Goal: Transaction & Acquisition: Download file/media

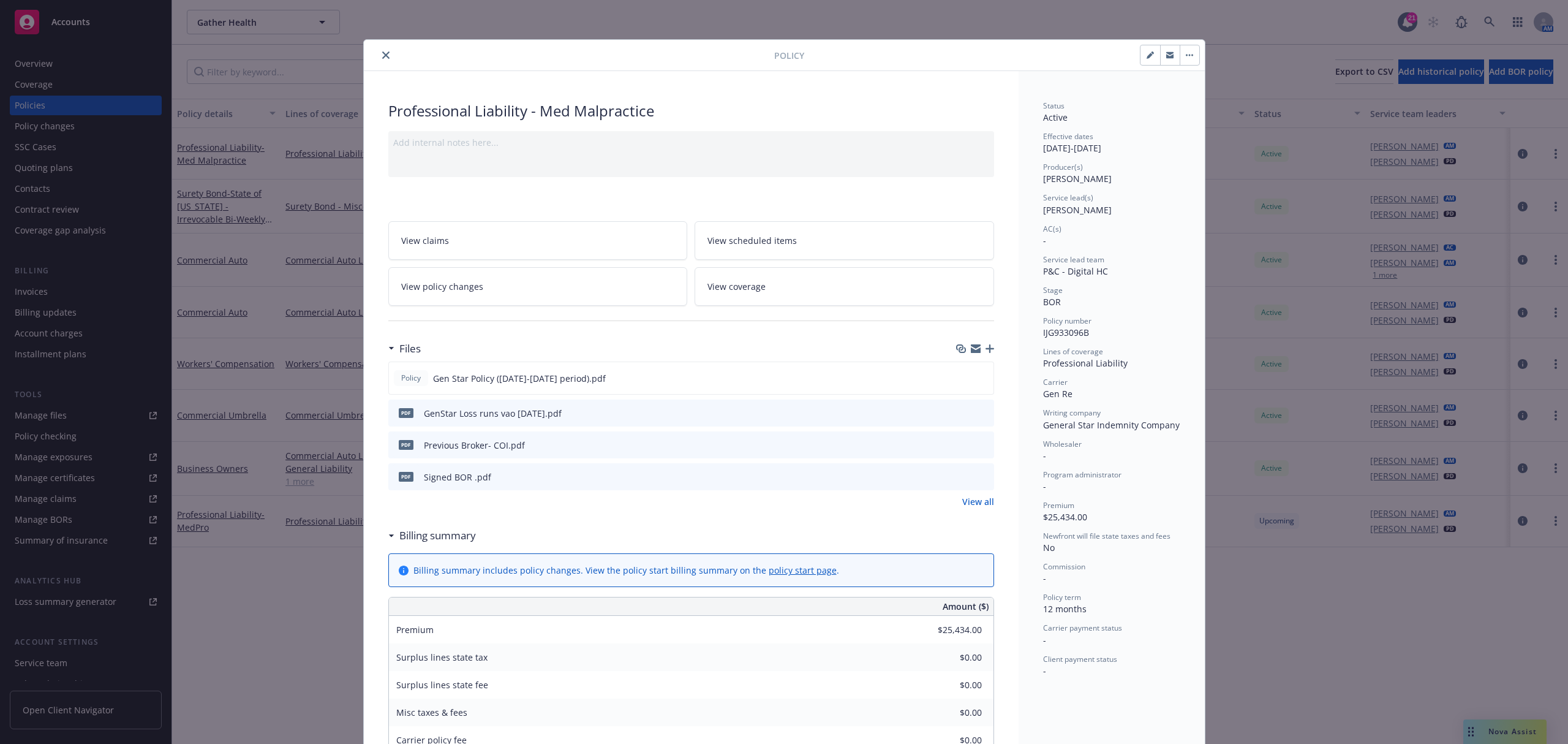
click at [385, 48] on button "close" at bounding box center [386, 56] width 15 height 15
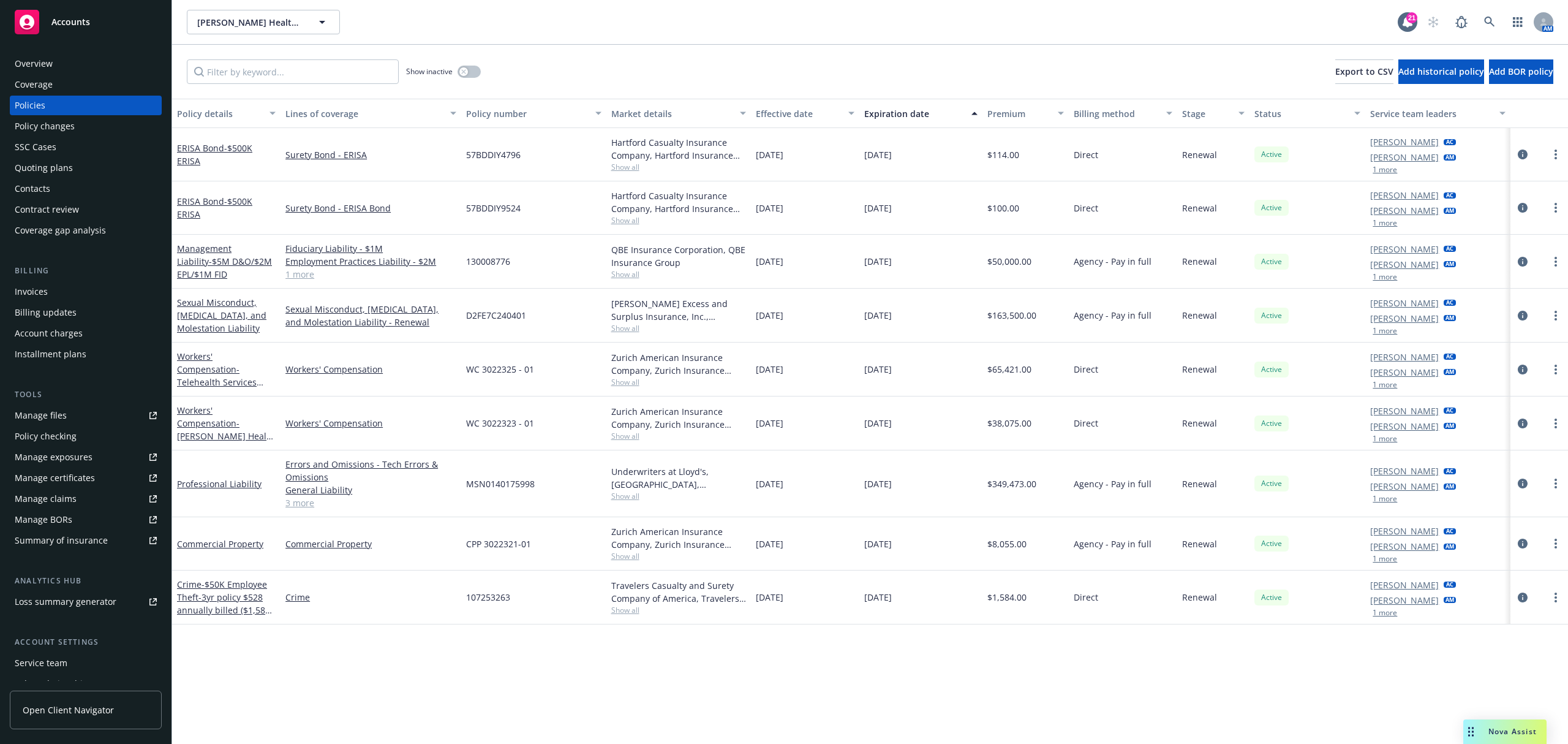
click at [80, 470] on div "Manage certificates" at bounding box center [55, 478] width 80 height 20
click at [35, 57] on div "Overview" at bounding box center [34, 64] width 38 height 20
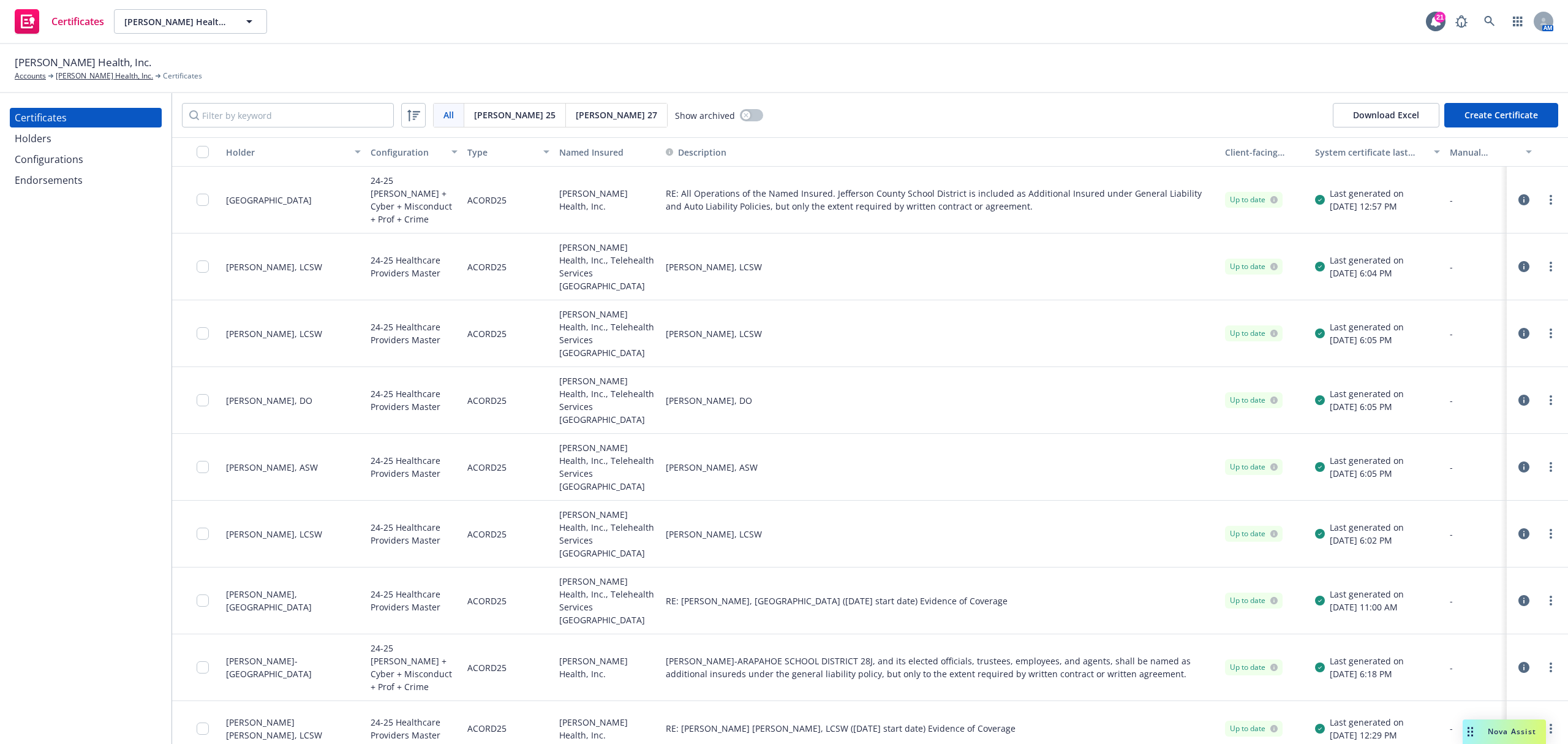
drag, startPoint x: 66, startPoint y: 138, endPoint x: 121, endPoint y: 138, distance: 55.0
click at [66, 138] on div "Holders" at bounding box center [86, 138] width 142 height 20
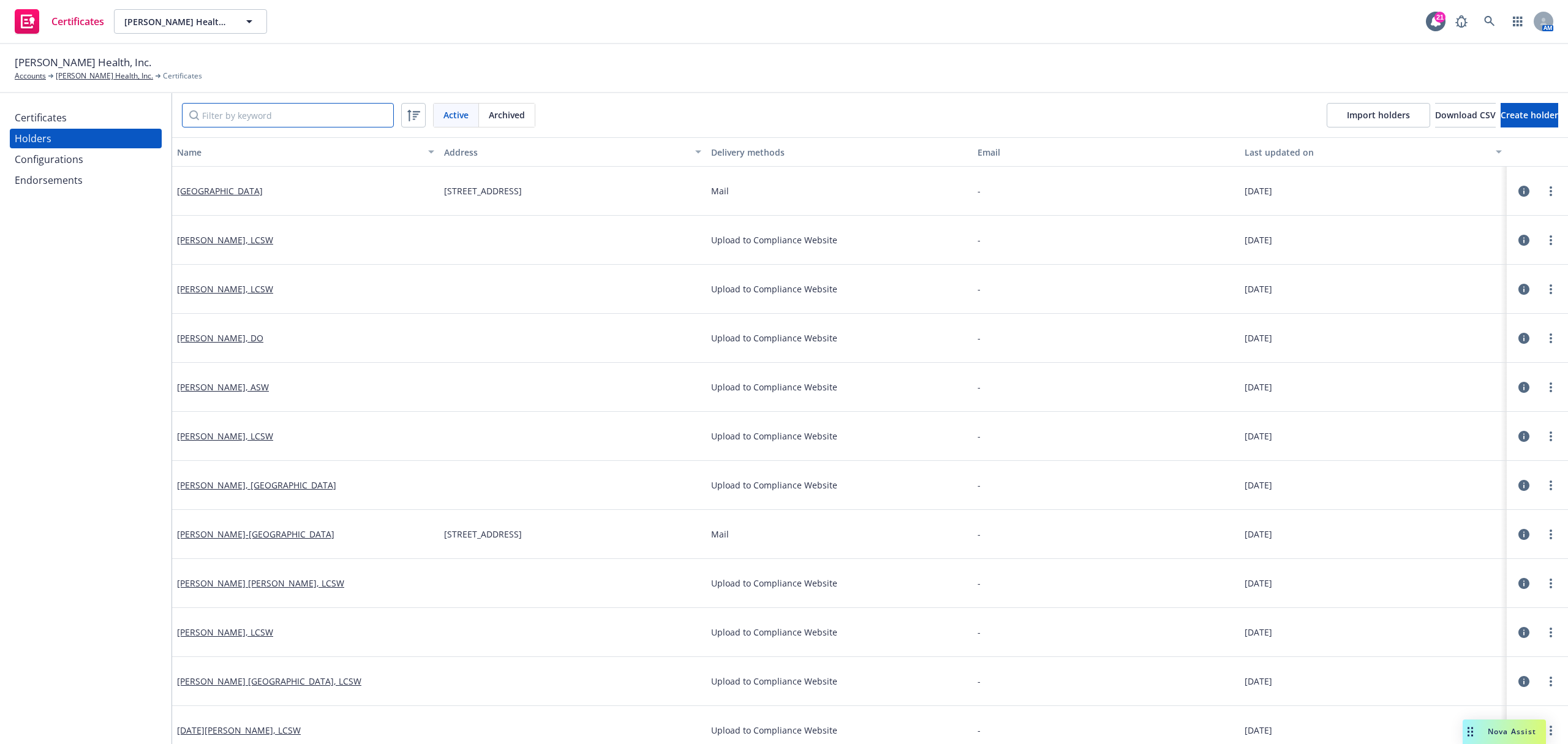
click at [316, 121] on input "Filter by keyword" at bounding box center [288, 115] width 212 height 25
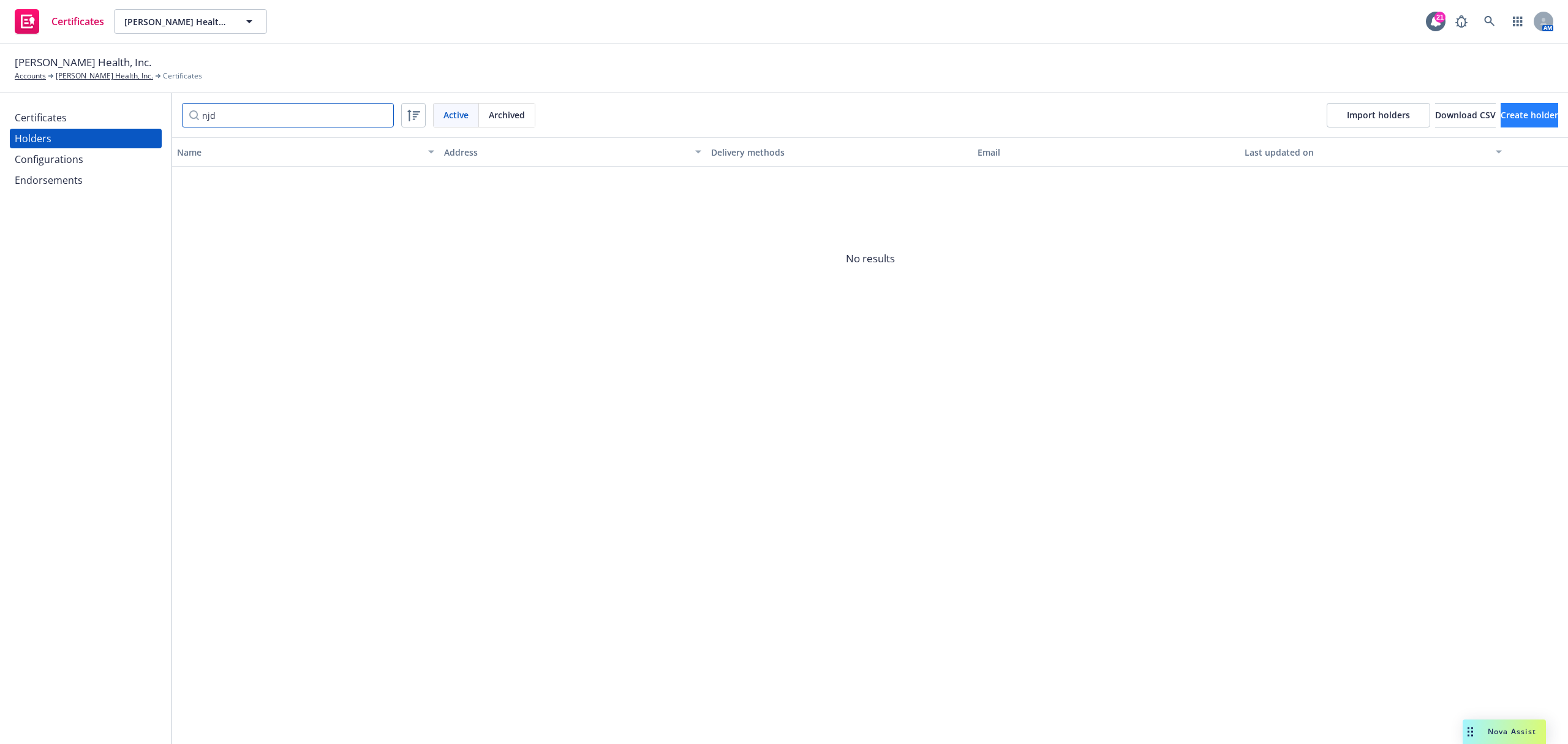
type input "njd"
click at [1519, 111] on span "Create holder" at bounding box center [1529, 115] width 57 height 12
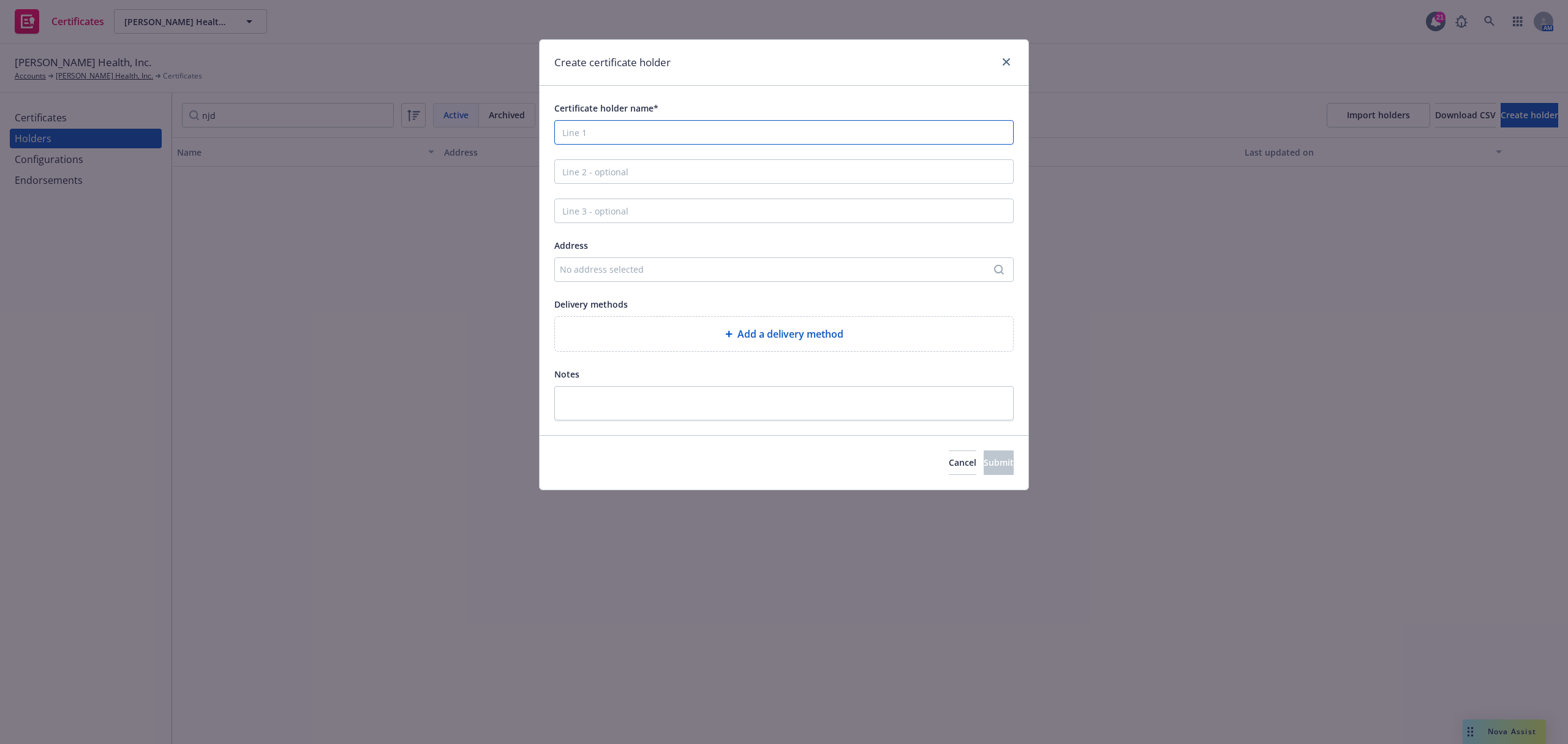
click at [719, 128] on input "Certificate holder name*" at bounding box center [784, 132] width 460 height 25
paste input "NJDCF"
type input "NJDCF"
click at [700, 275] on div "No address selected" at bounding box center [777, 270] width 436 height 13
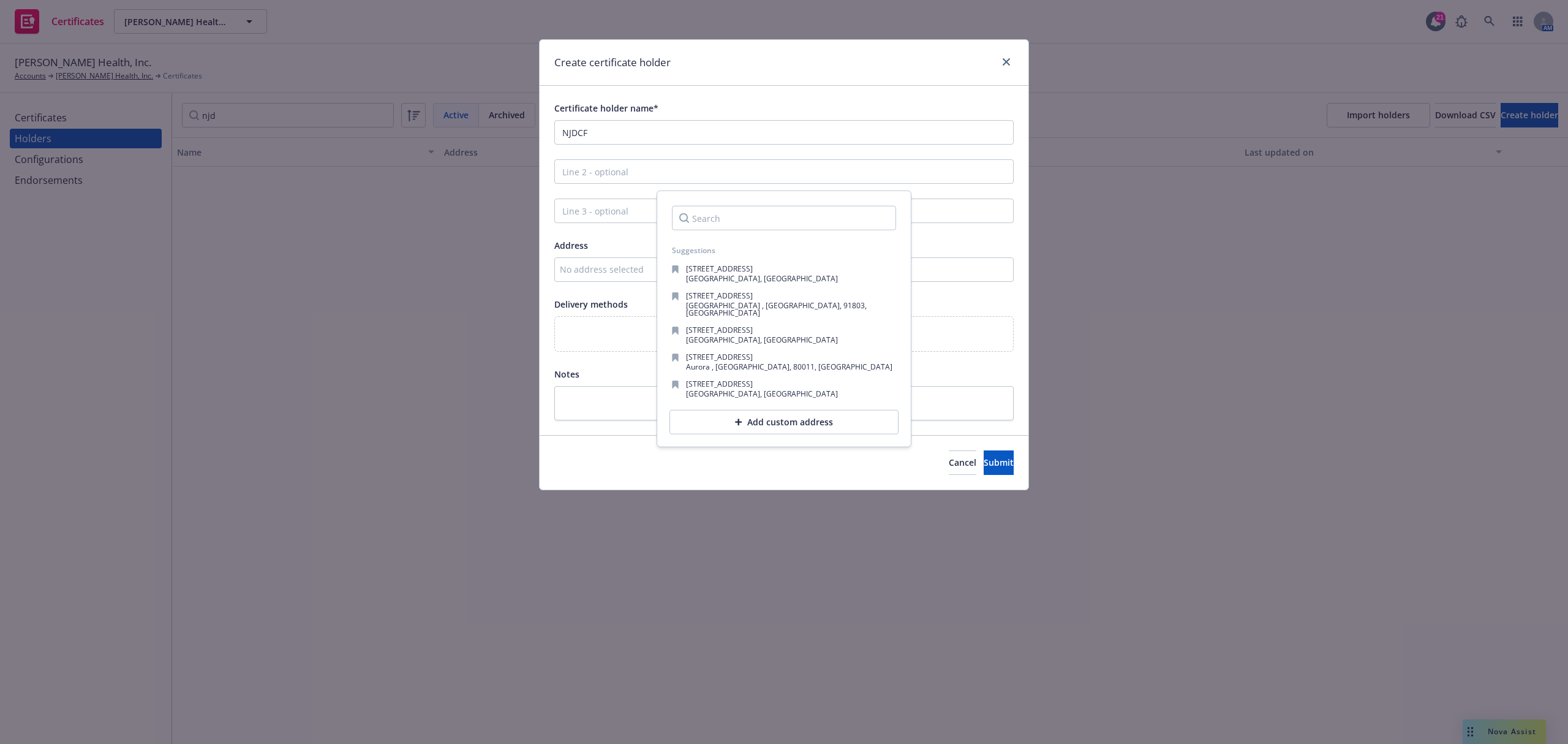
click at [711, 420] on div "Add custom address" at bounding box center [784, 422] width 229 height 25
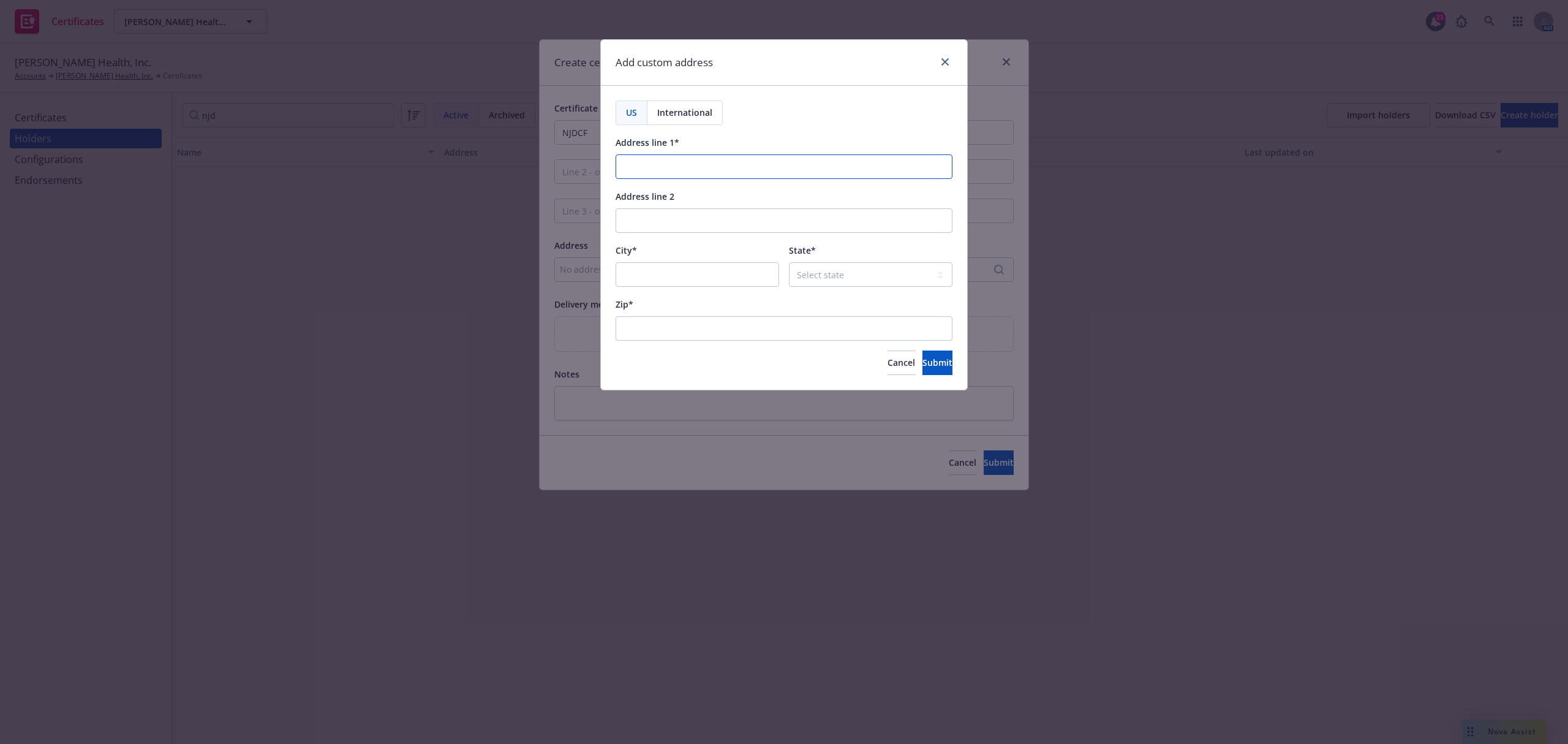
click at [772, 167] on input "Address line 1*" at bounding box center [784, 167] width 337 height 25
paste input "50 East State St, Floor 3, POB 717"
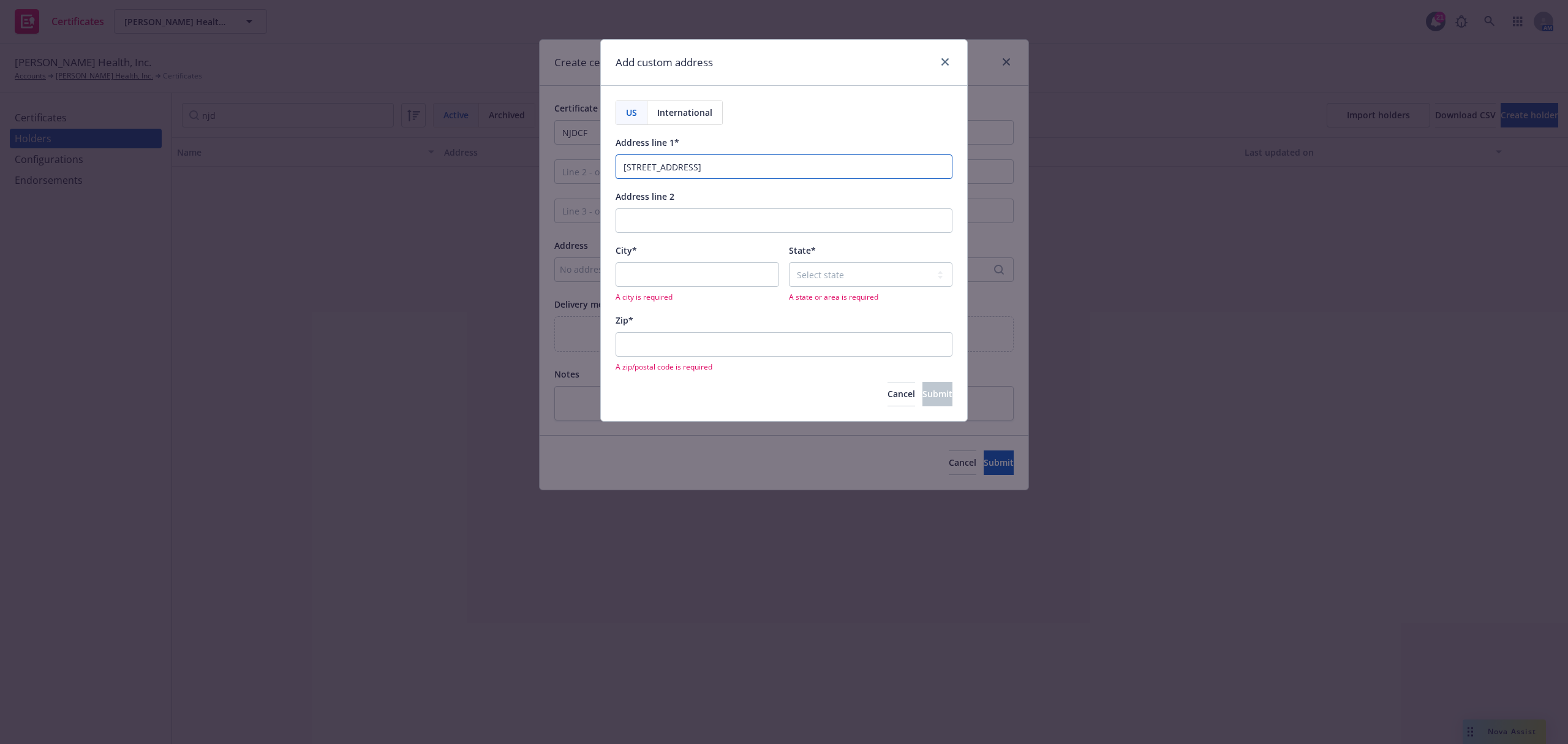
type input "50 East State St, Floor 3, POB 717"
click at [697, 277] on input "City*" at bounding box center [697, 274] width 164 height 25
paste input "Trenton"
type input "Trenton"
click at [811, 275] on select "Select state Alabama Alaska American Samoa Arizona Arkansas Baker Island Califo…" at bounding box center [871, 274] width 164 height 25
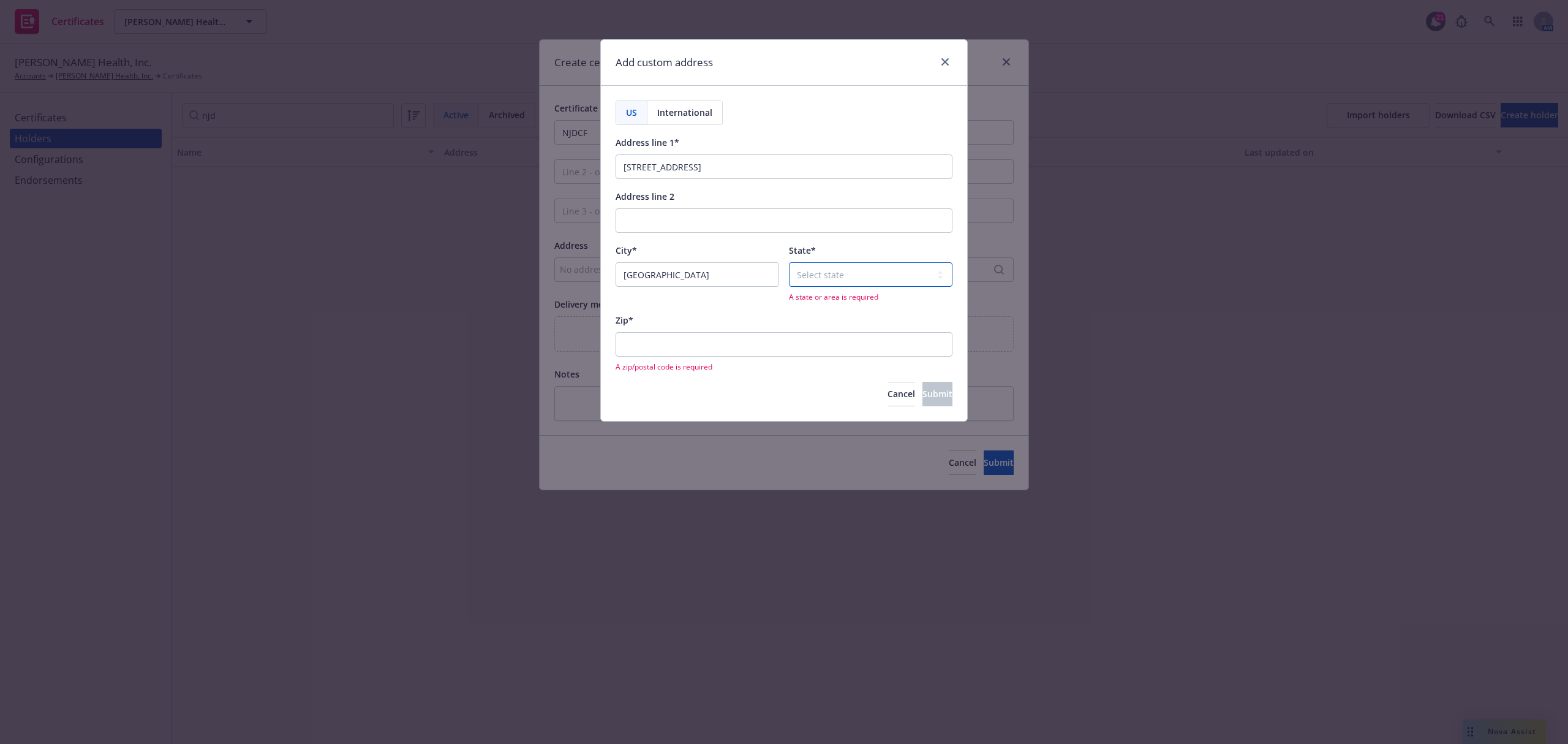
select select "NJ"
click at [789, 263] on select "Select state Alabama Alaska American Samoa Arizona Arkansas Baker Island Califo…" at bounding box center [871, 274] width 164 height 25
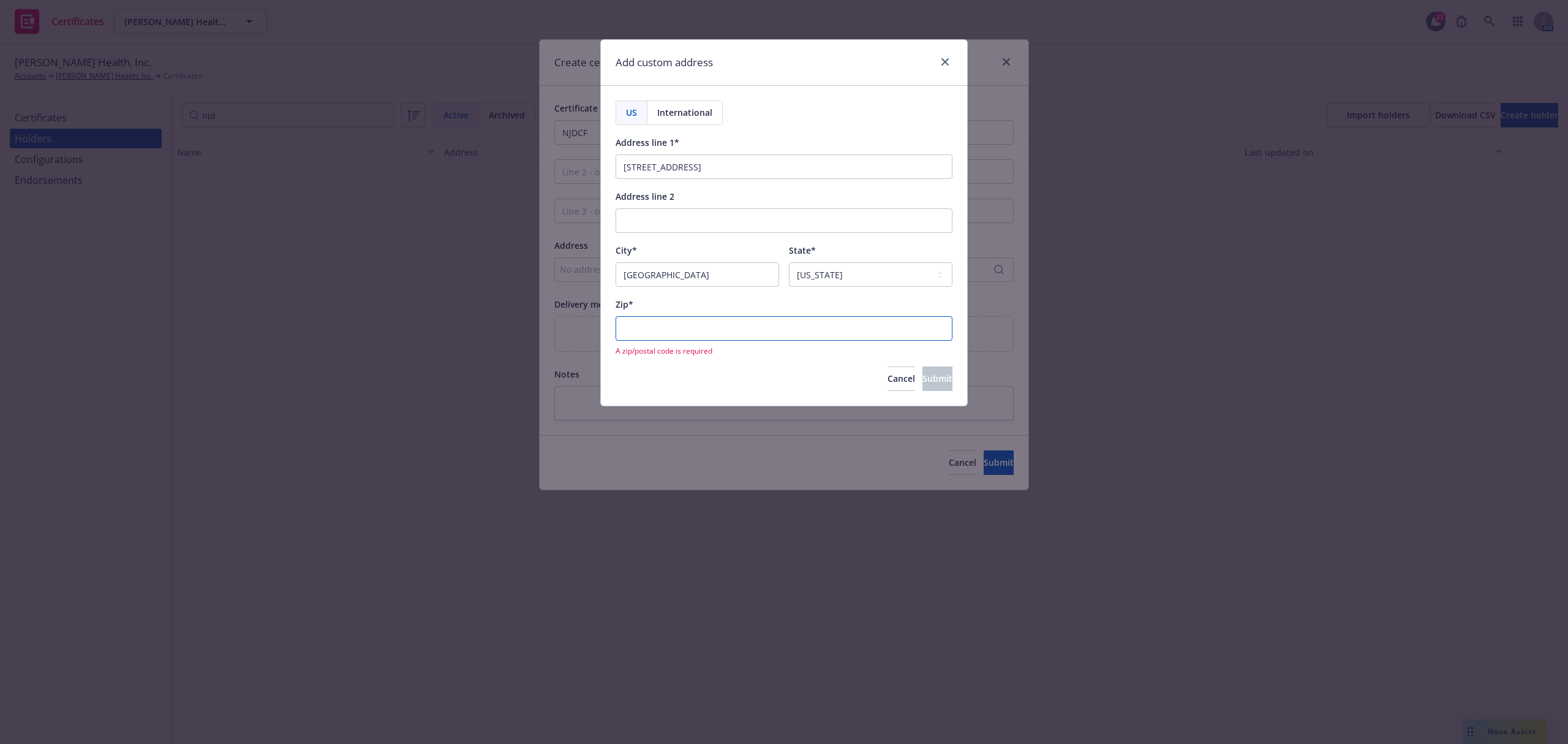
click at [831, 327] on input "Zip*" at bounding box center [784, 328] width 337 height 25
paste input "08625"
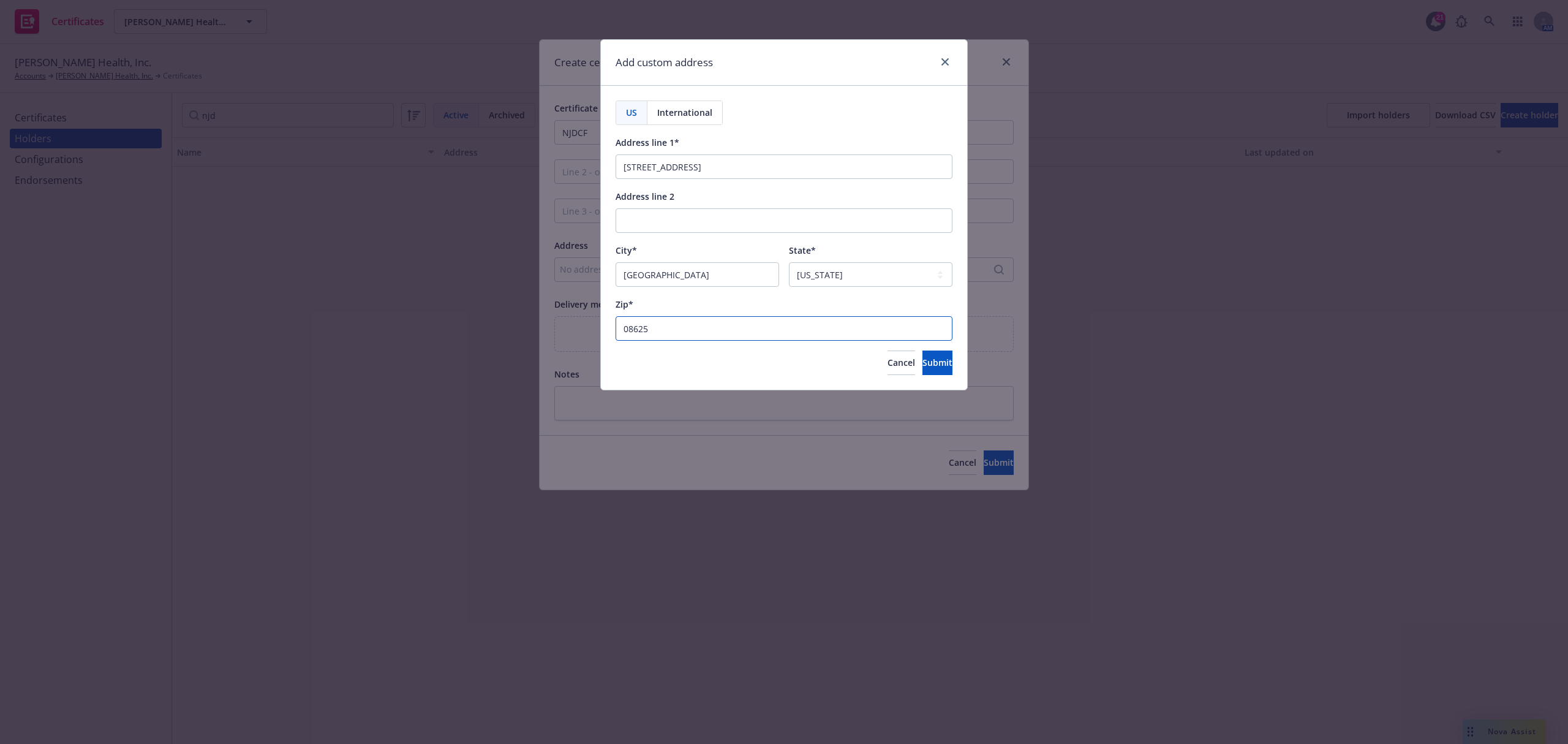
type input "08625"
drag, startPoint x: 721, startPoint y: 160, endPoint x: 811, endPoint y: 168, distance: 90.4
click at [811, 168] on input "50 East State St, Floor 3, POB 717" at bounding box center [784, 167] width 337 height 25
click at [772, 220] on input "Address line 2" at bounding box center [784, 220] width 337 height 25
paste input "POB 717"
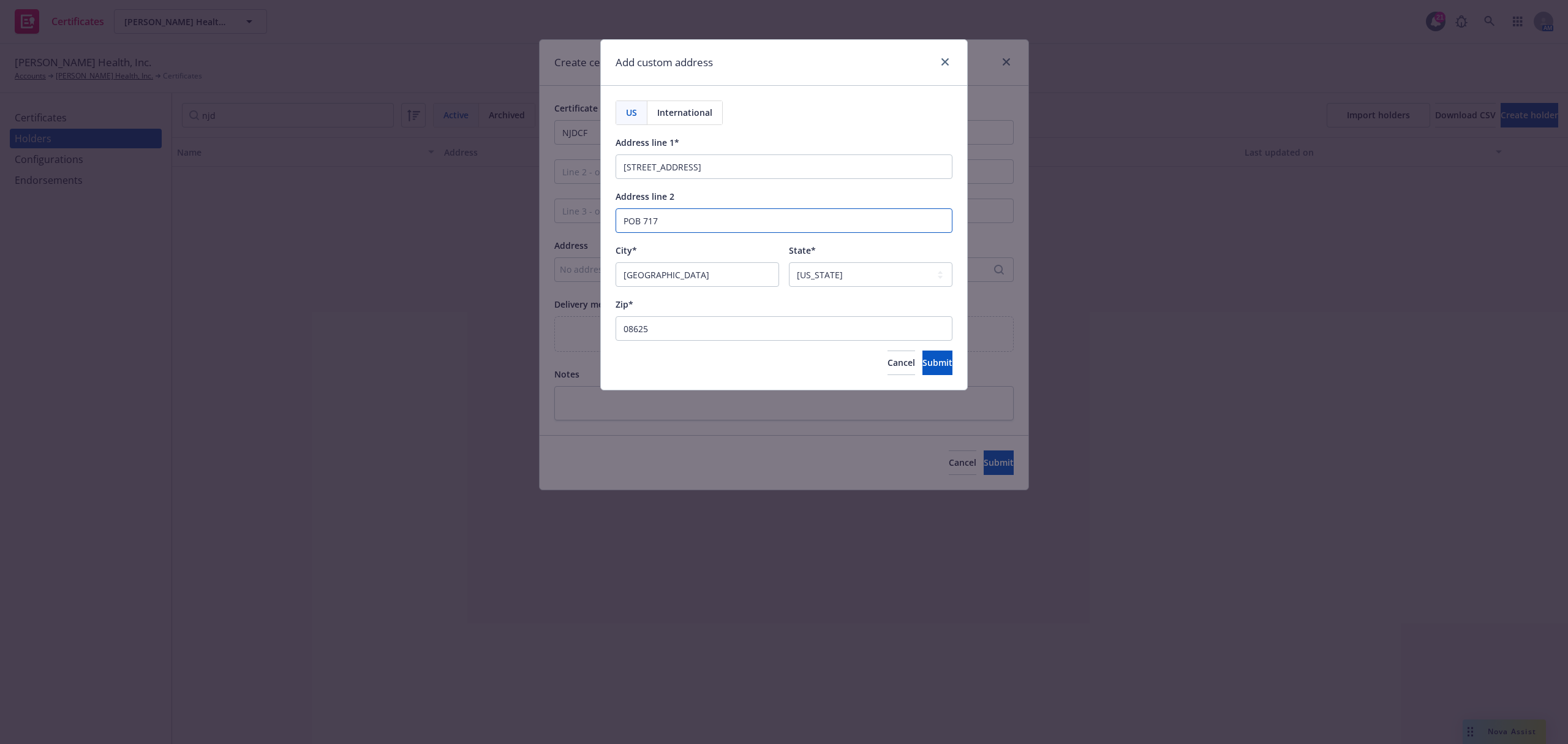
type input "POB 717"
drag, startPoint x: 723, startPoint y: 163, endPoint x: 865, endPoint y: 177, distance: 142.7
click at [865, 176] on input "50 East State St, Floor 3, POB 717" at bounding box center [784, 167] width 337 height 25
type input "50 East State St, Floor 3"
click at [932, 365] on button "Submit" at bounding box center [937, 362] width 30 height 25
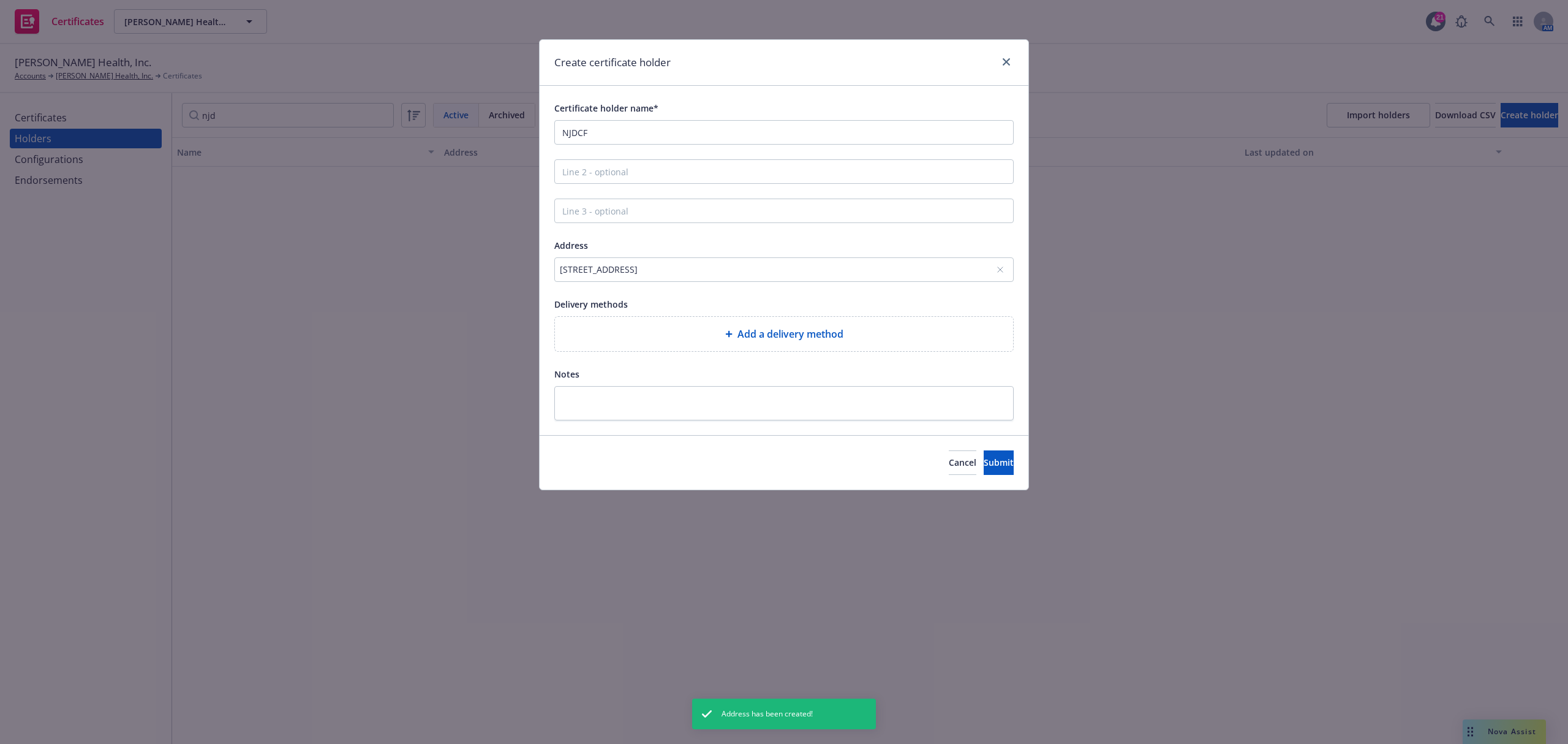
click at [800, 331] on span "Add a delivery method" at bounding box center [790, 334] width 106 height 15
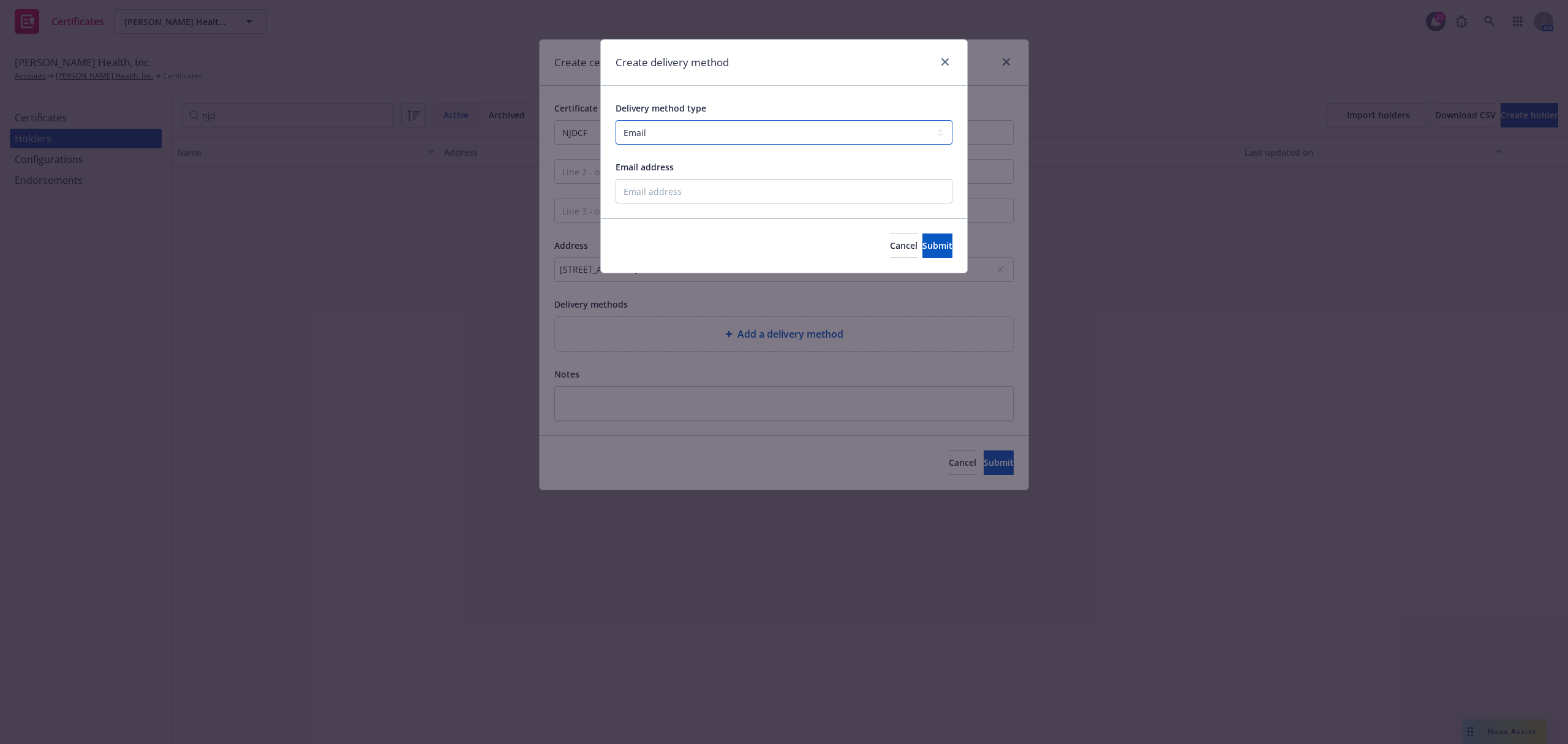
click at [829, 135] on select "Select delivery method type Email Mail Fax Upload to Compliance Website" at bounding box center [784, 132] width 337 height 25
select select "UPLOAD_TO_COMPLIANCE_WEBSITE"
click at [615, 121] on select "Select delivery method type Email Mail Fax Upload to Compliance Website" at bounding box center [784, 132] width 337 height 25
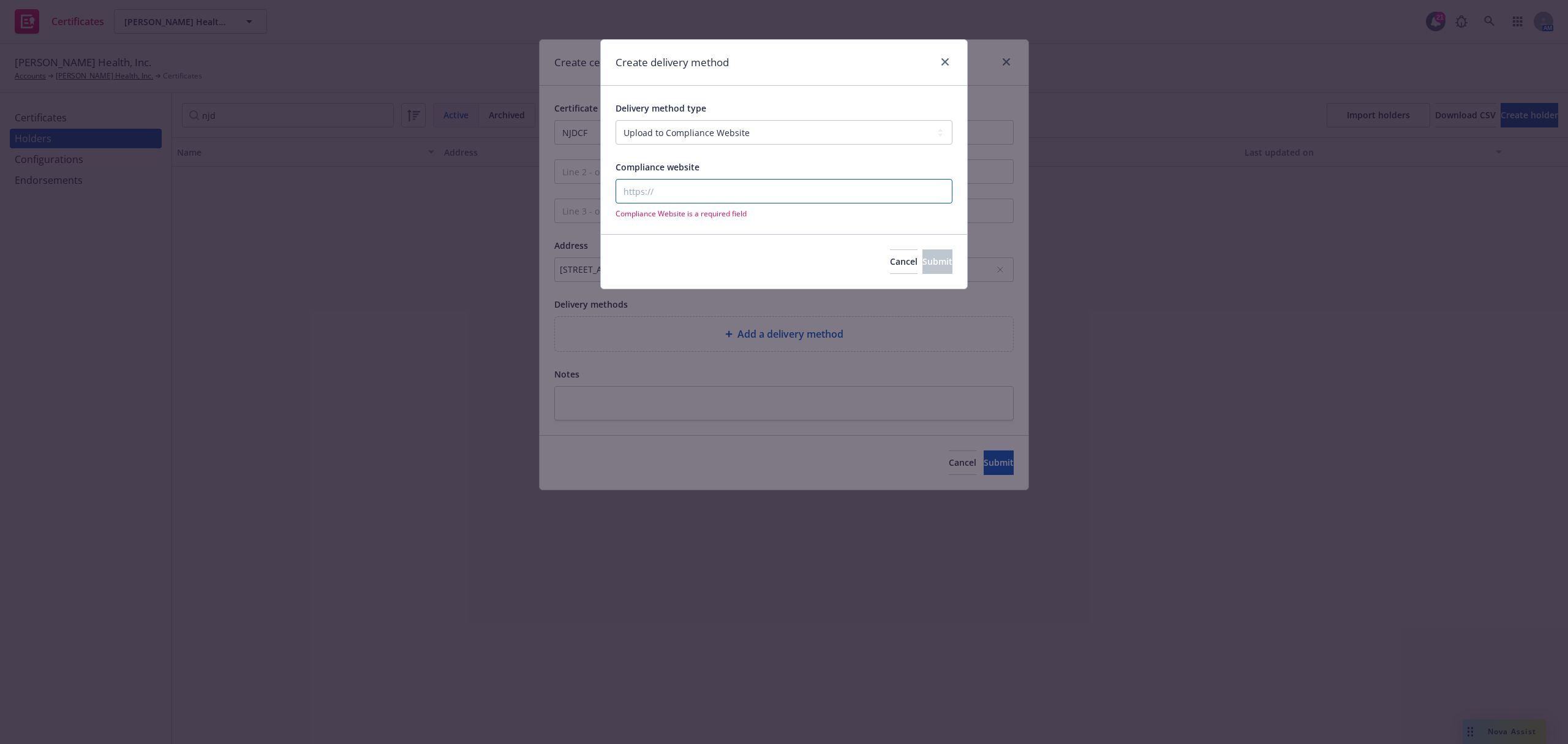
click at [804, 182] on input "Compliance website" at bounding box center [784, 191] width 337 height 25
paste input "https://www.newfront.com/"
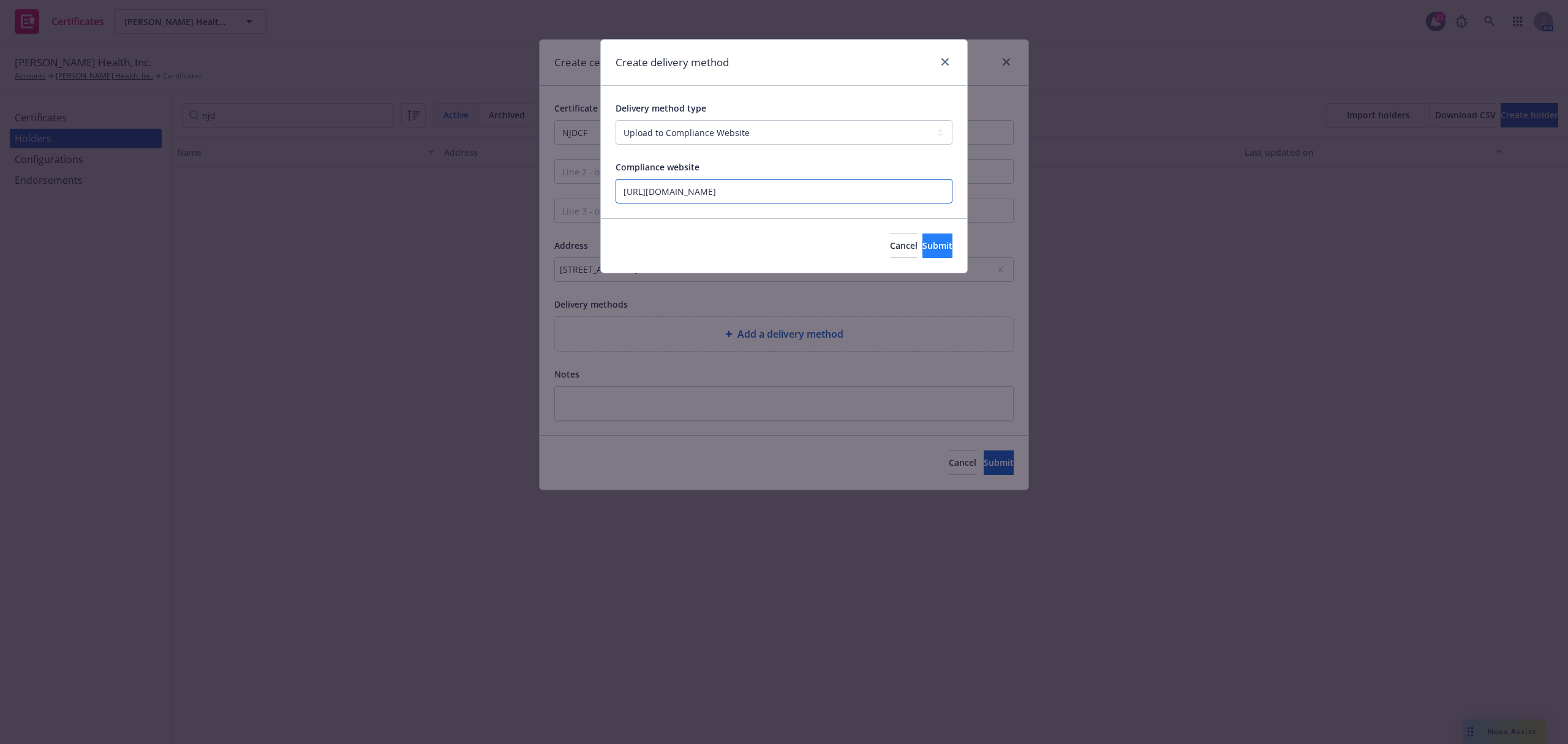
type input "https://www.newfront.com/"
click at [923, 240] on button "Submit" at bounding box center [937, 245] width 30 height 25
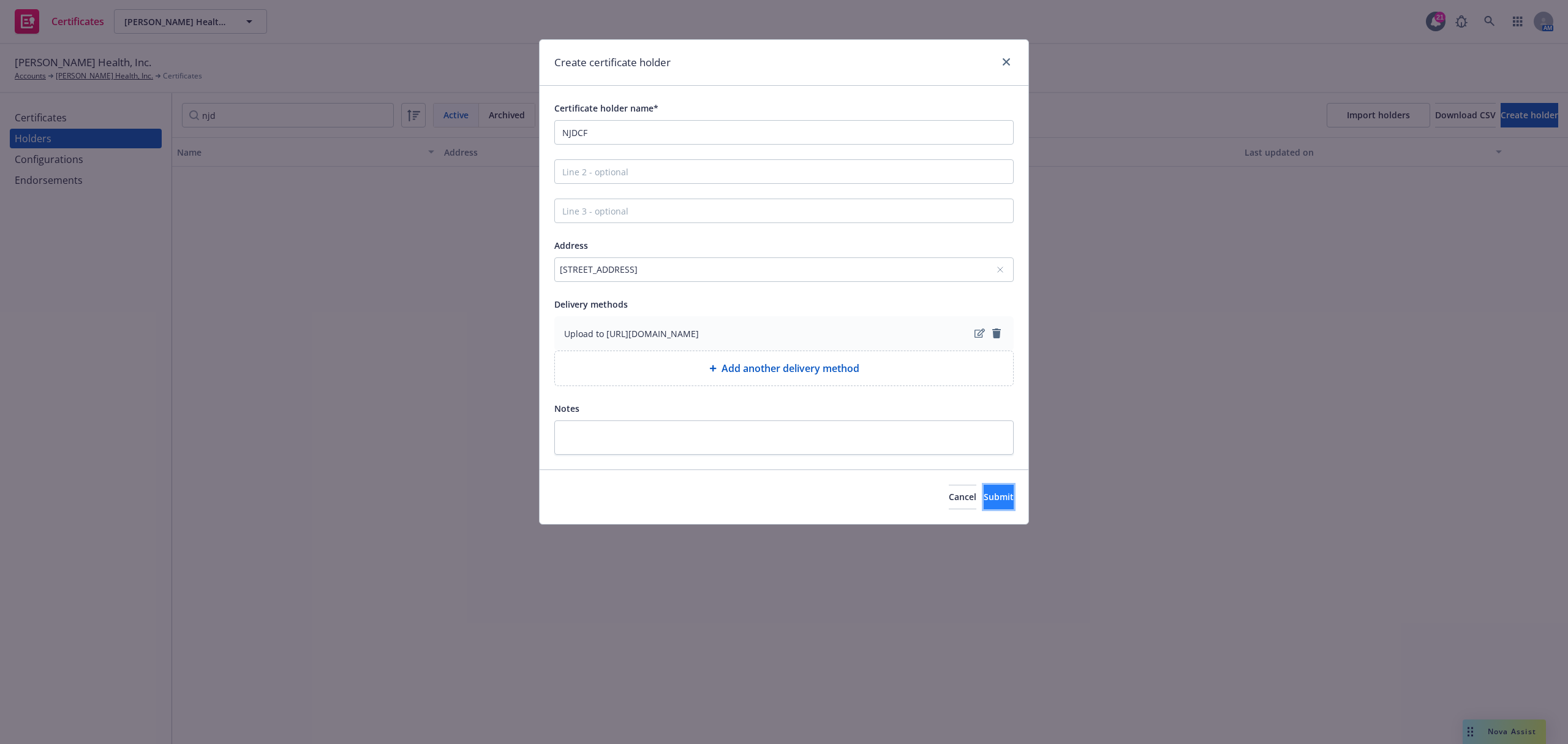
click at [984, 498] on span "Submit" at bounding box center [998, 496] width 30 height 12
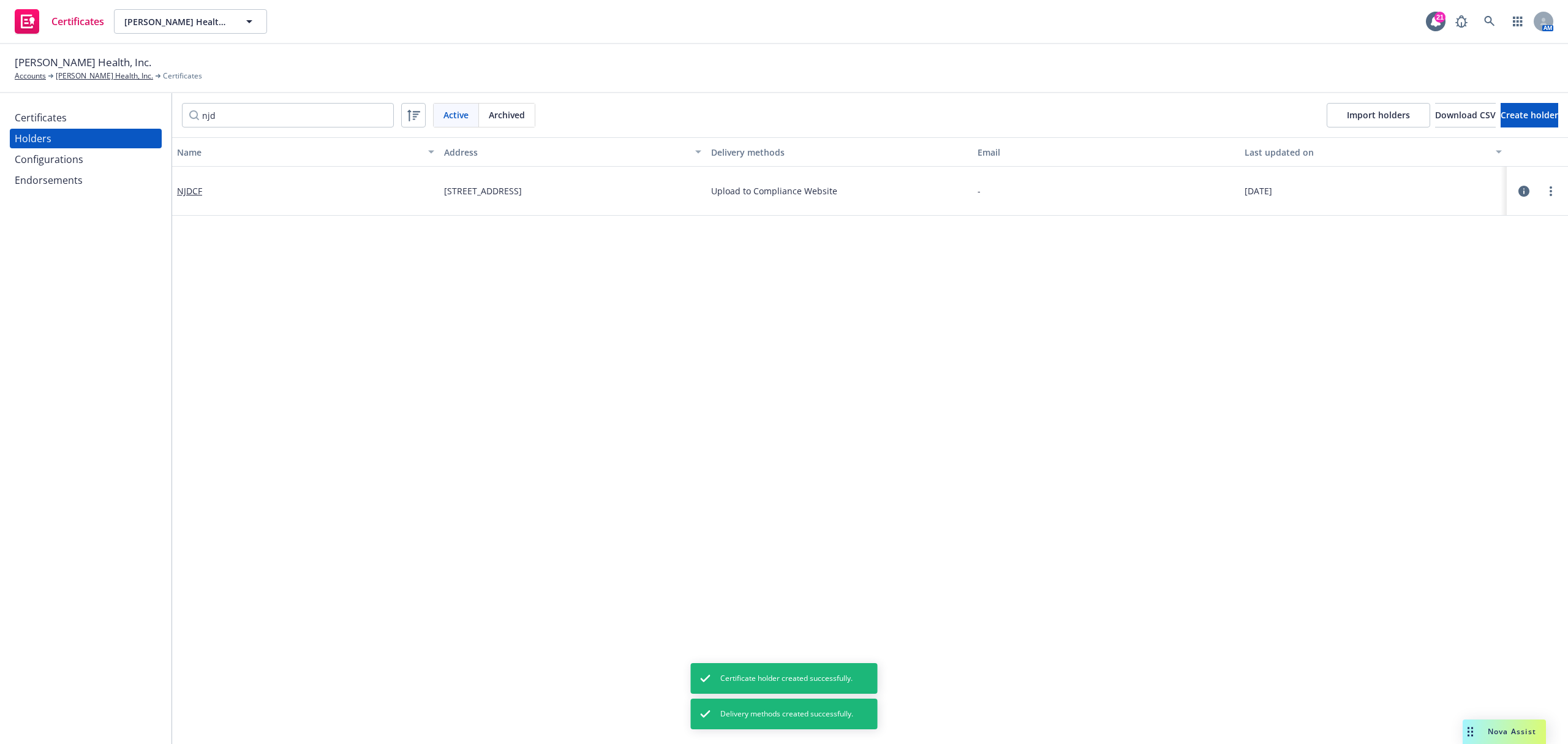
click at [612, 414] on div "Name Address Delivery methods Email Last updated on NJDCF 50 East State St, Flo…" at bounding box center [870, 663] width 1396 height 1052
click at [72, 116] on div "Certificates" at bounding box center [86, 117] width 142 height 20
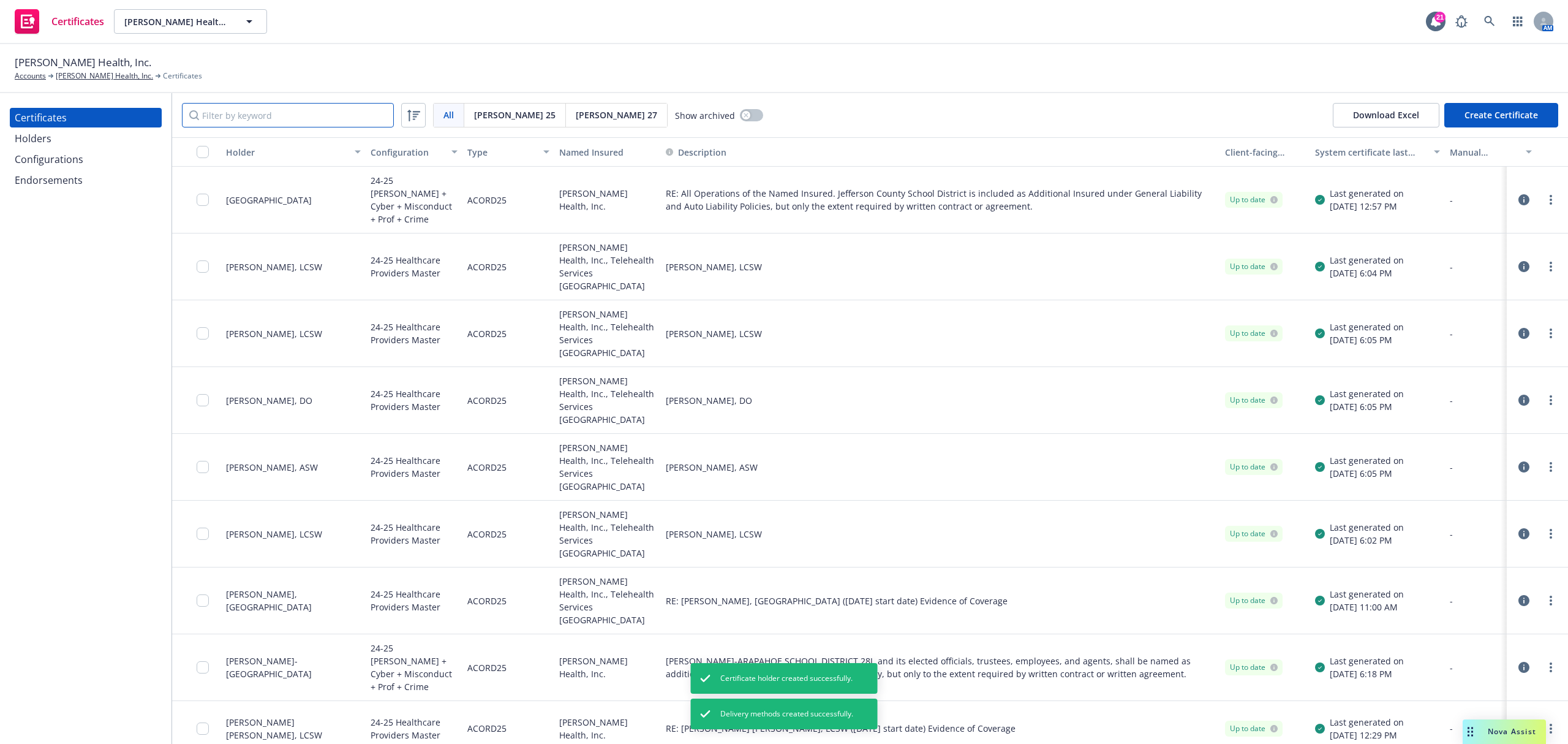
click at [298, 117] on input "Filter by keyword" at bounding box center [288, 115] width 212 height 25
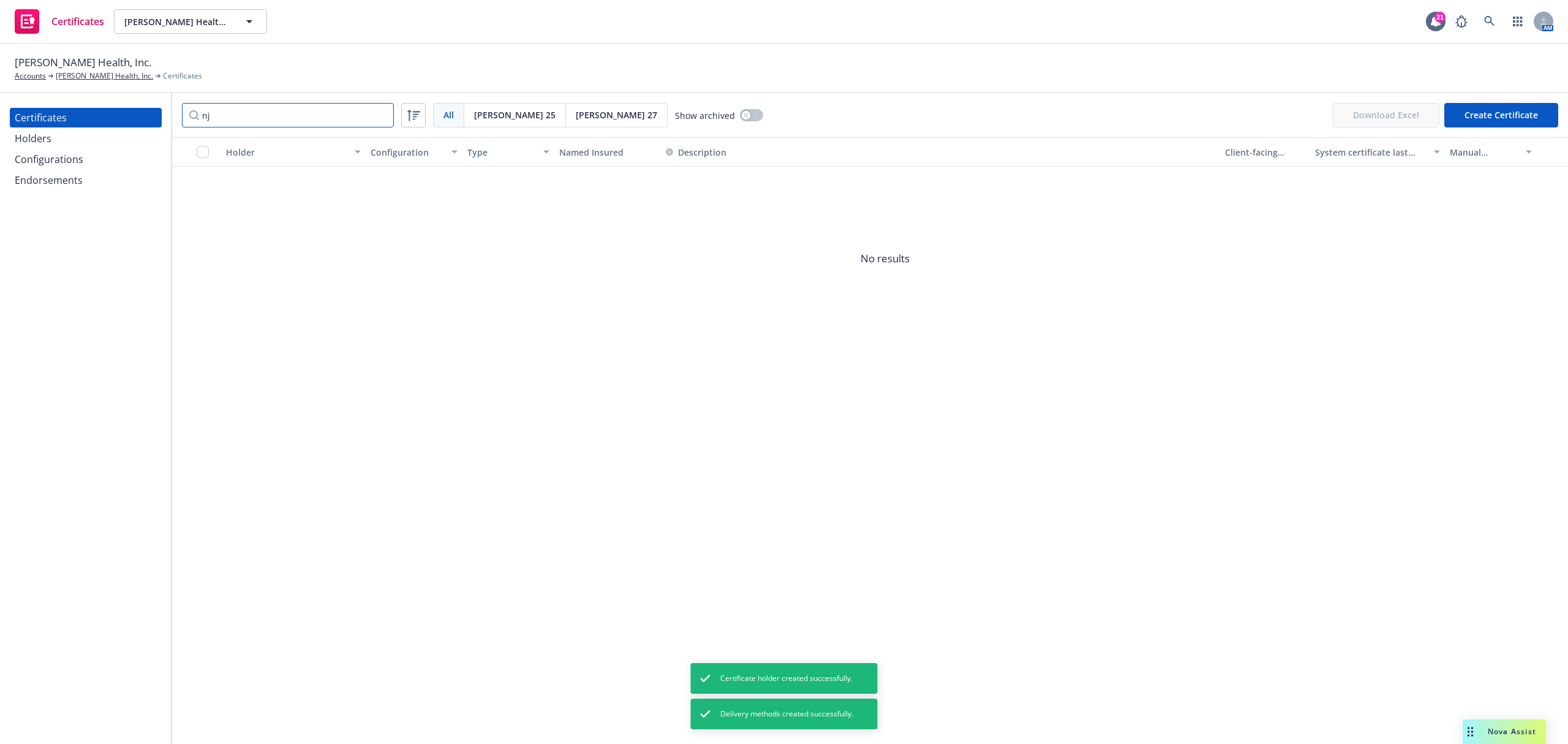
type input "njd"
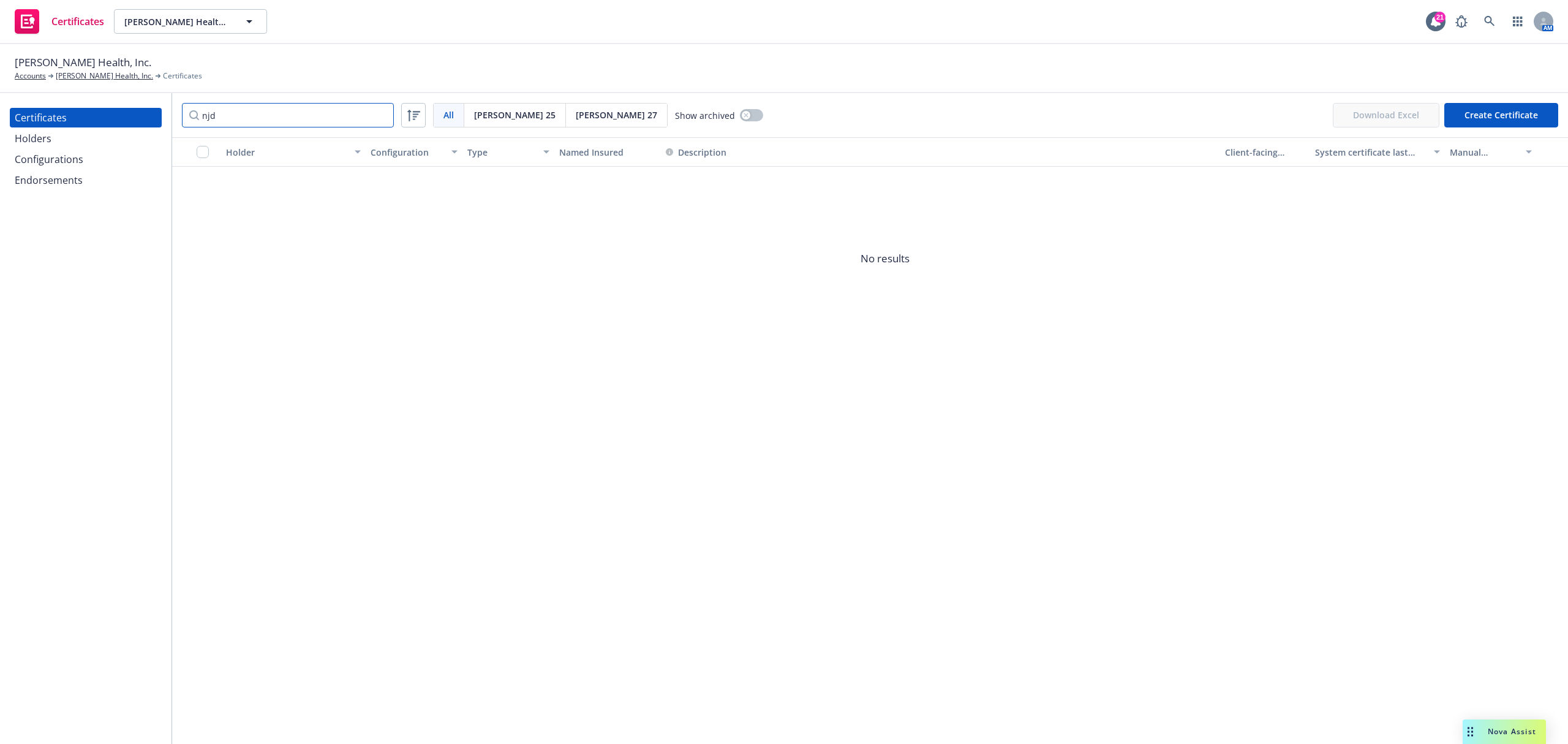
click at [379, 116] on input "njd" at bounding box center [288, 115] width 212 height 25
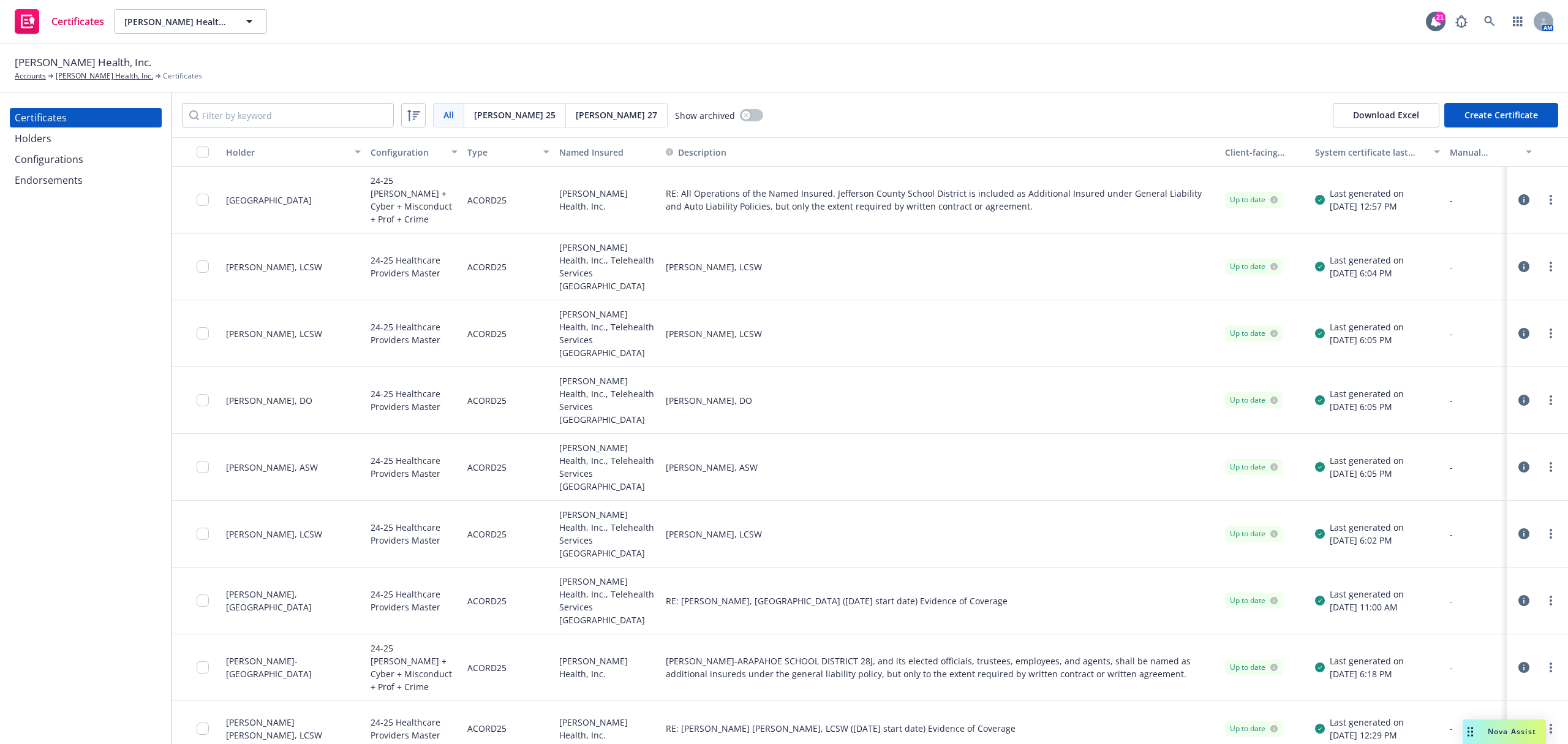
click at [46, 139] on div "Holders" at bounding box center [33, 138] width 36 height 20
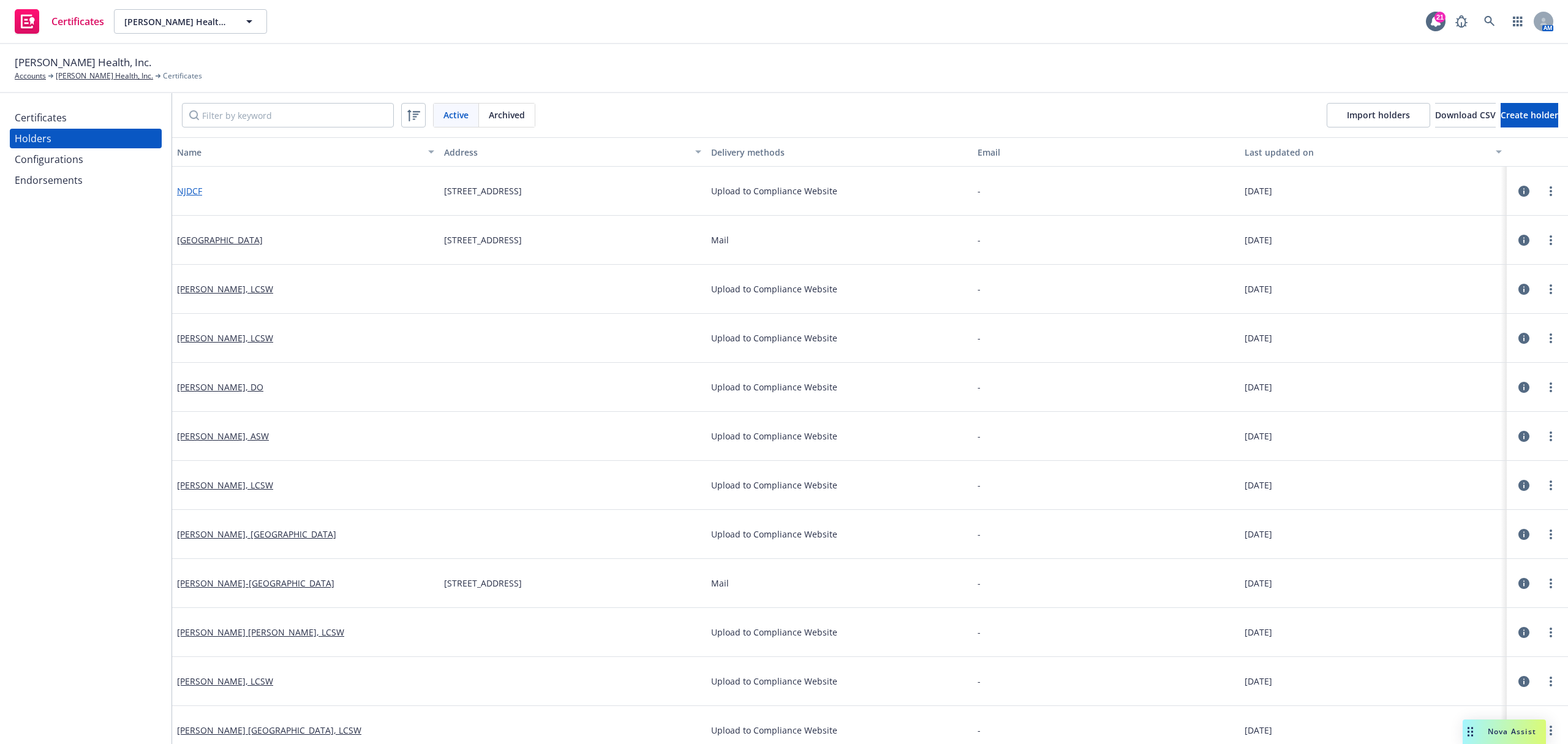
click at [182, 192] on link "NJDCF" at bounding box center [190, 190] width 25 height 12
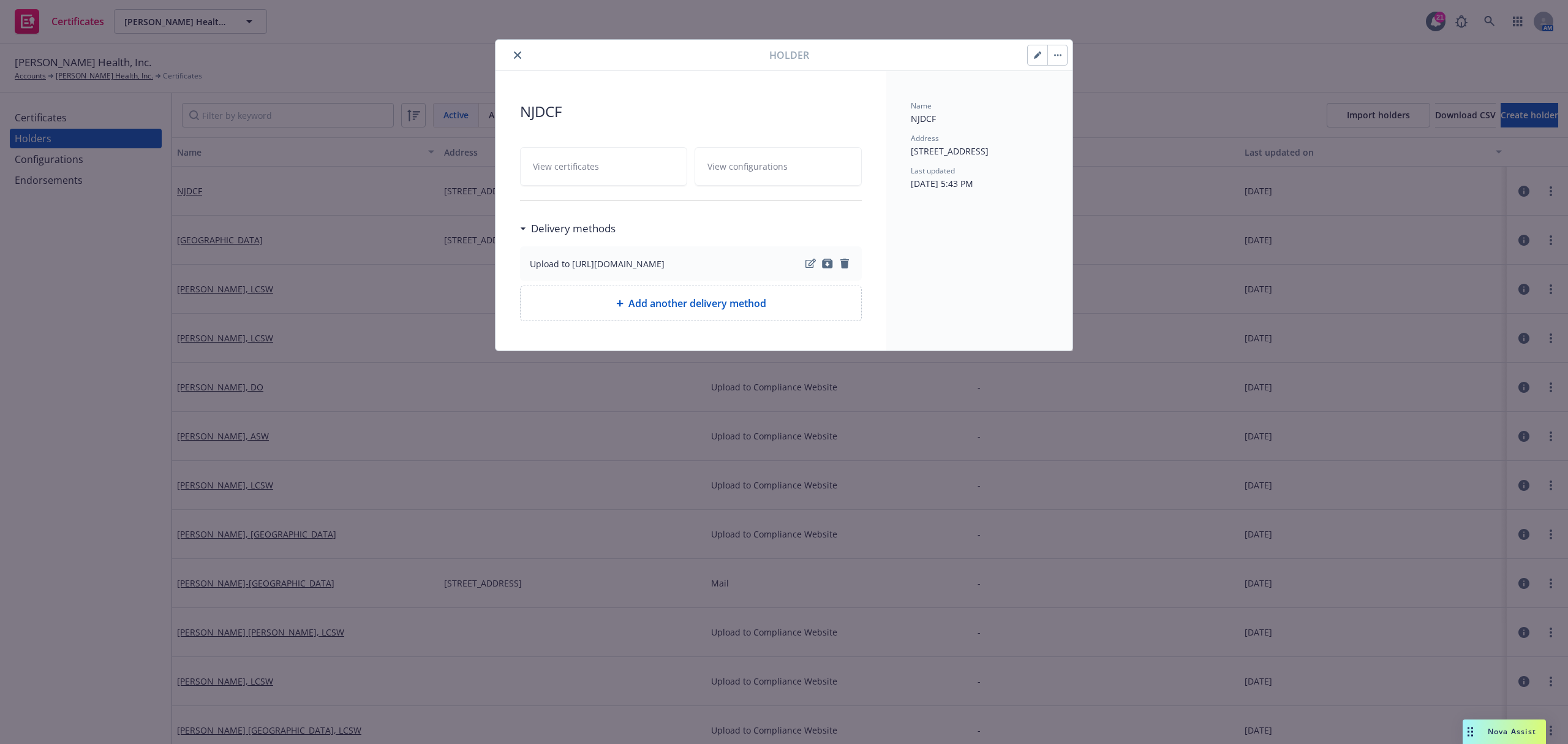
click at [524, 56] on button "close" at bounding box center [518, 56] width 15 height 15
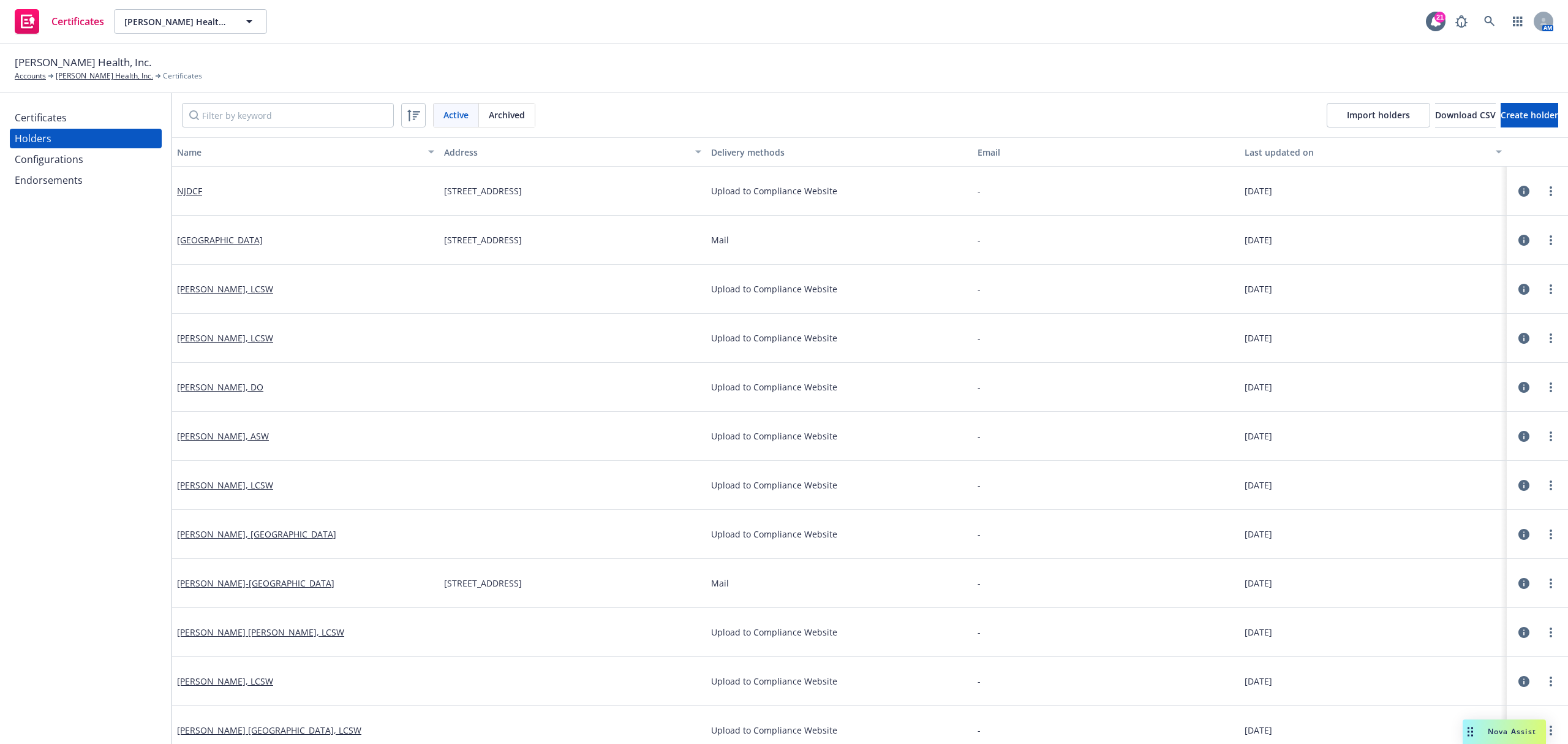
click at [86, 119] on div "Certificates" at bounding box center [86, 117] width 142 height 20
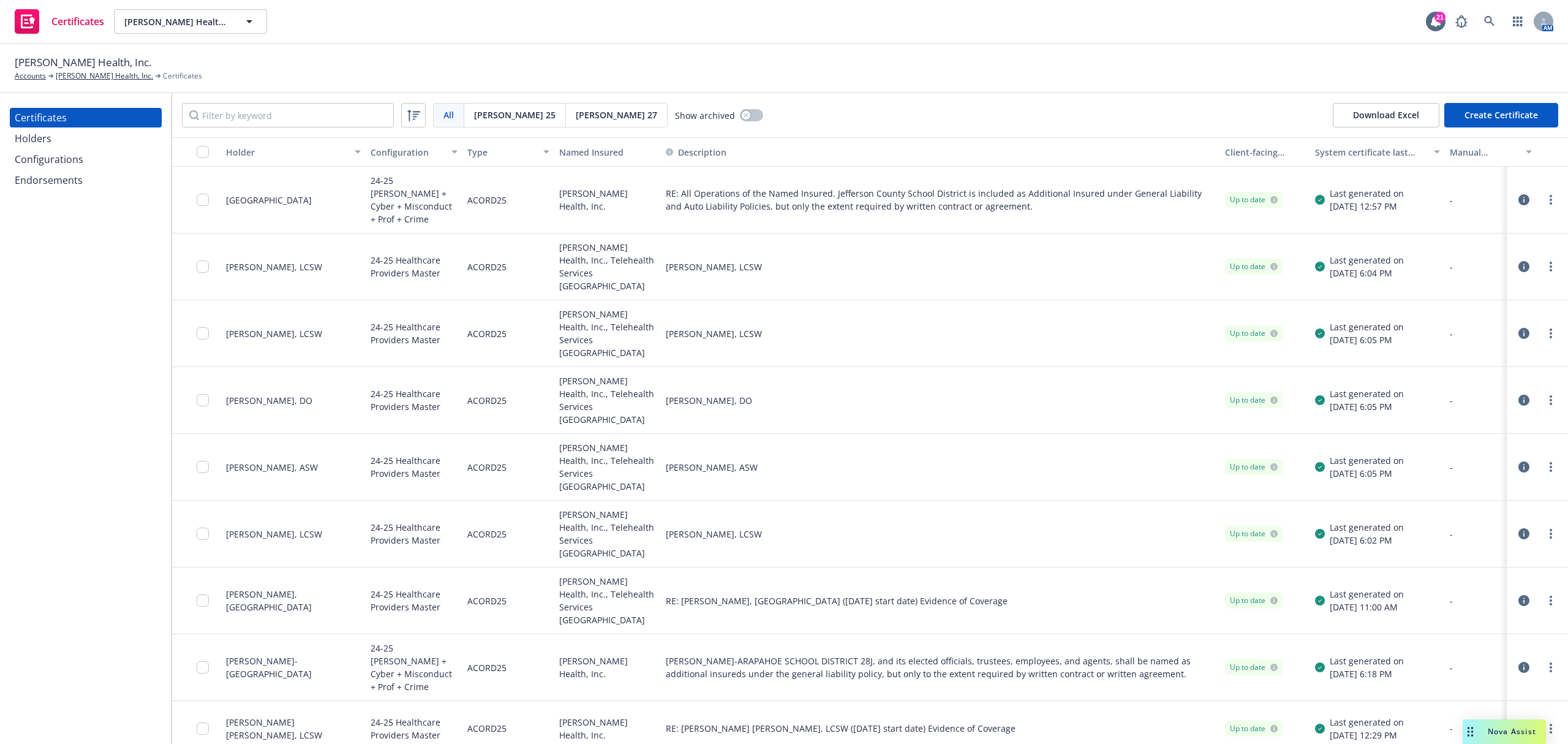
click at [1505, 113] on button "Create Certificate" at bounding box center [1501, 115] width 114 height 25
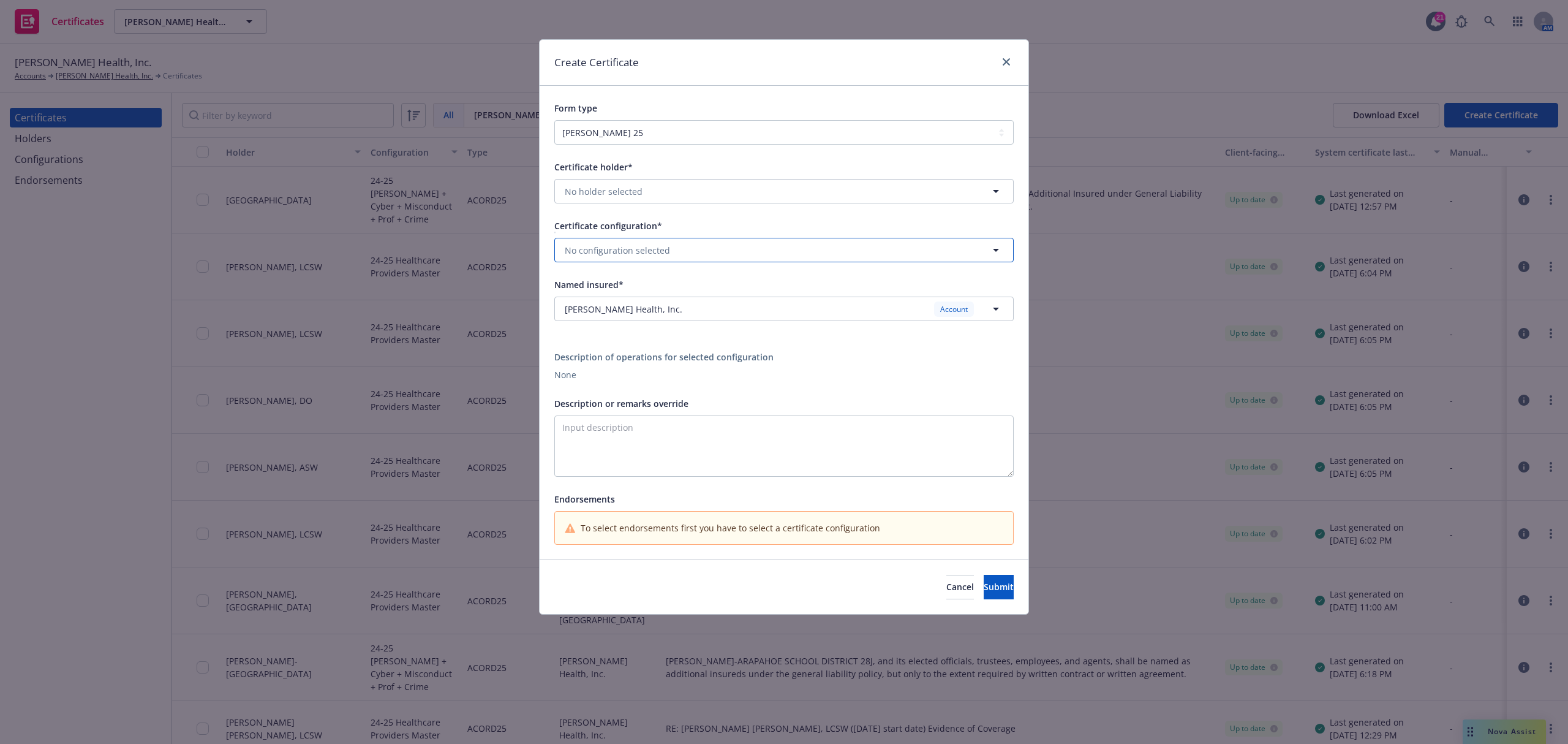
click at [763, 256] on button "No configuration selected" at bounding box center [784, 250] width 460 height 25
click at [753, 321] on div "24-25 GAW + Cyber + Misconduct + Prof + Crime ACORD25 - Evidence of Coverage. V…" at bounding box center [784, 339] width 457 height 46
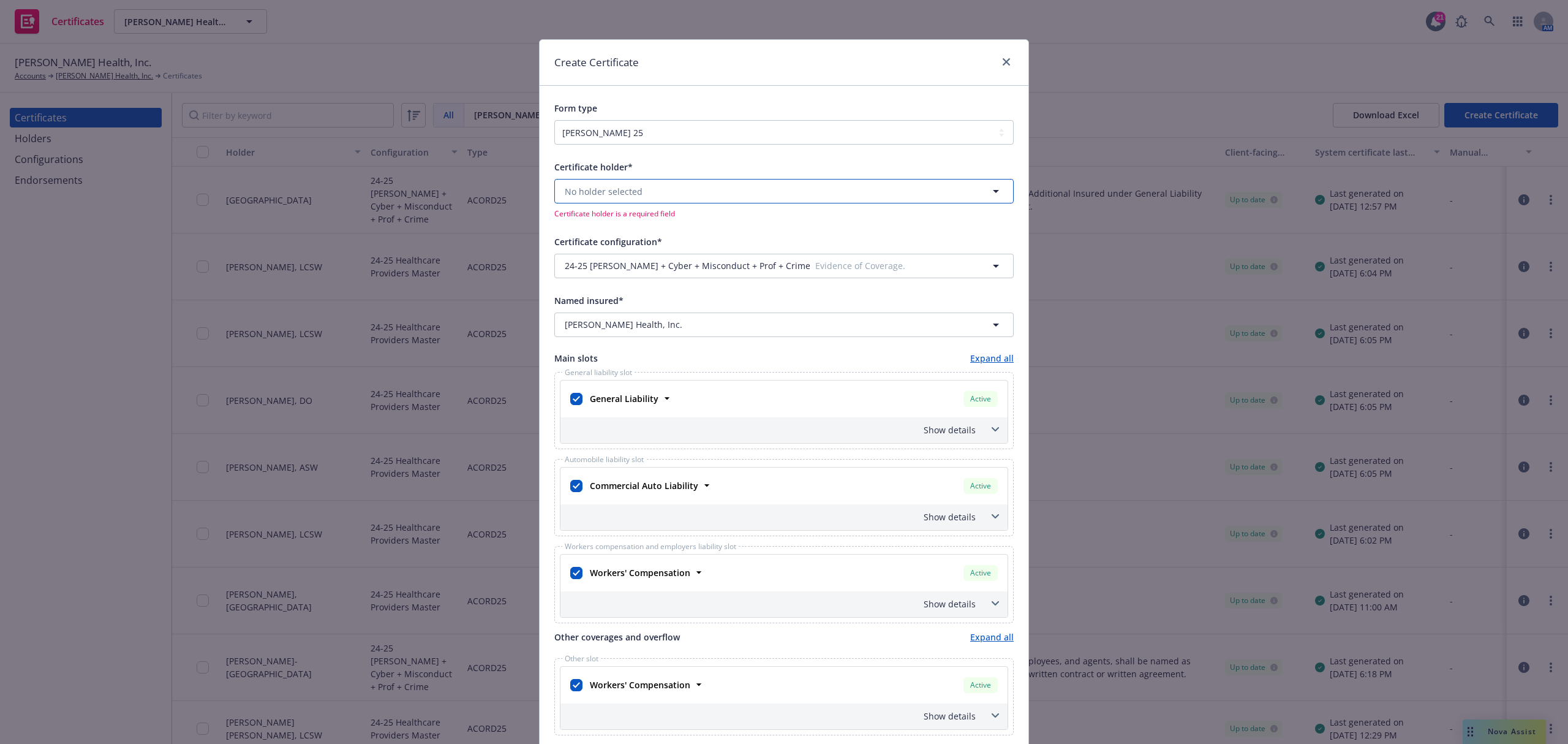
click at [786, 192] on button "No holder selected" at bounding box center [784, 191] width 460 height 25
type input "njd"
click at [645, 226] on span "NJDCF" at bounding box center [606, 226] width 77 height 13
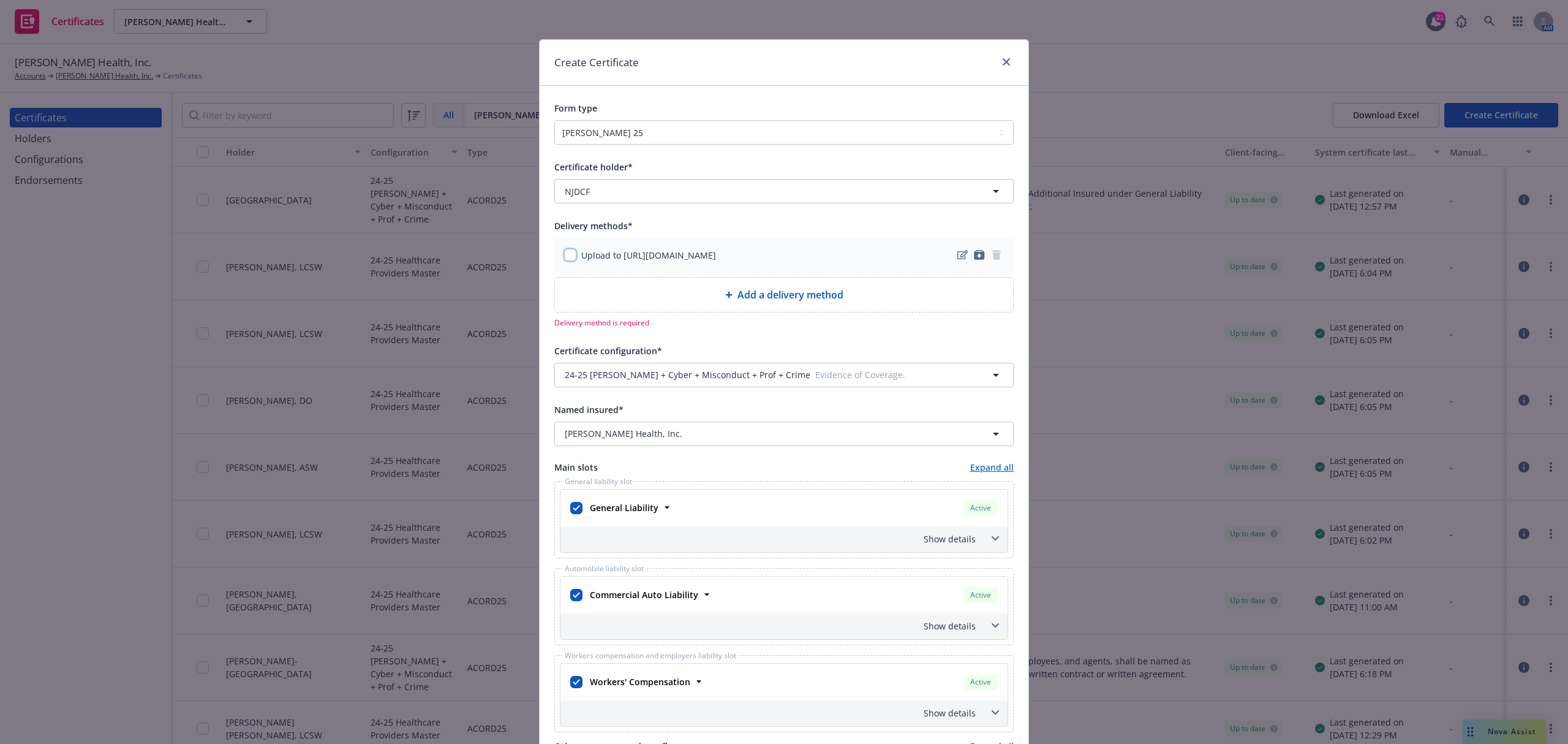
click at [567, 256] on input "checkbox" at bounding box center [570, 254] width 12 height 12
checkbox input "true"
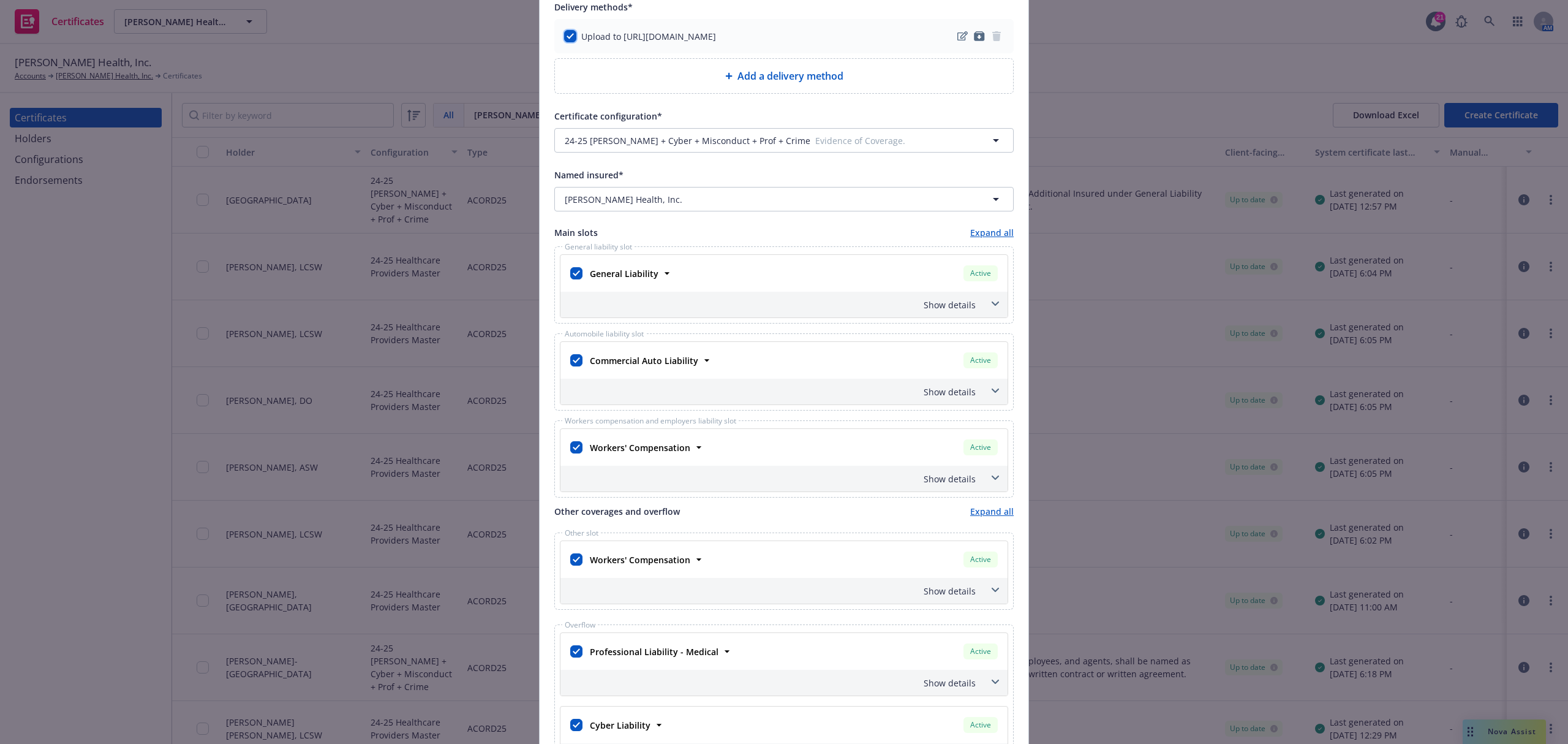
scroll to position [245, 0]
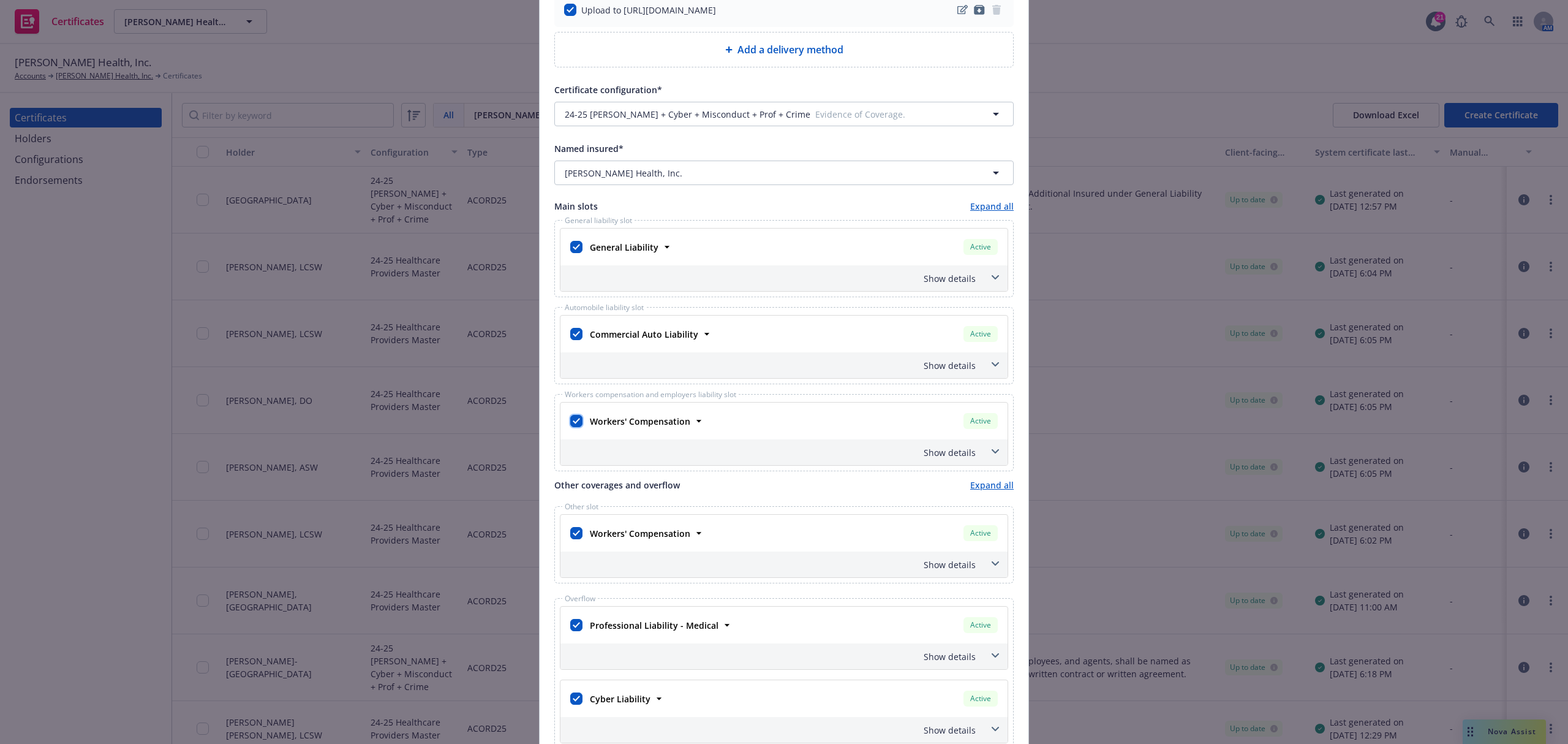
click at [574, 427] on input "checkbox" at bounding box center [576, 421] width 12 height 12
checkbox input "false"
click at [572, 535] on input "checkbox" at bounding box center [576, 533] width 12 height 12
checkbox input "false"
click at [571, 631] on input "checkbox" at bounding box center [576, 625] width 12 height 12
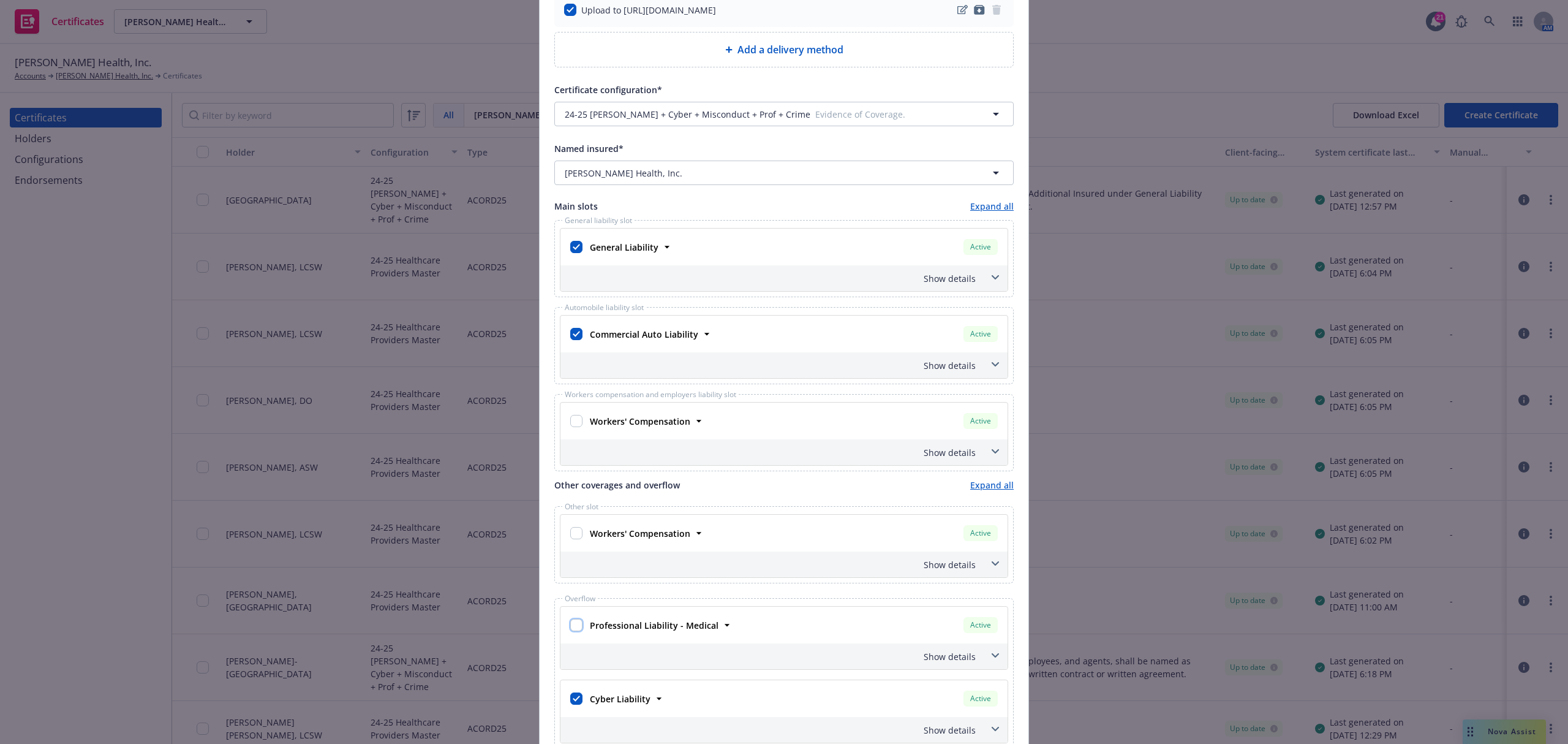
checkbox input "false"
click at [573, 705] on input "checkbox" at bounding box center [576, 698] width 12 height 12
checkbox input "false"
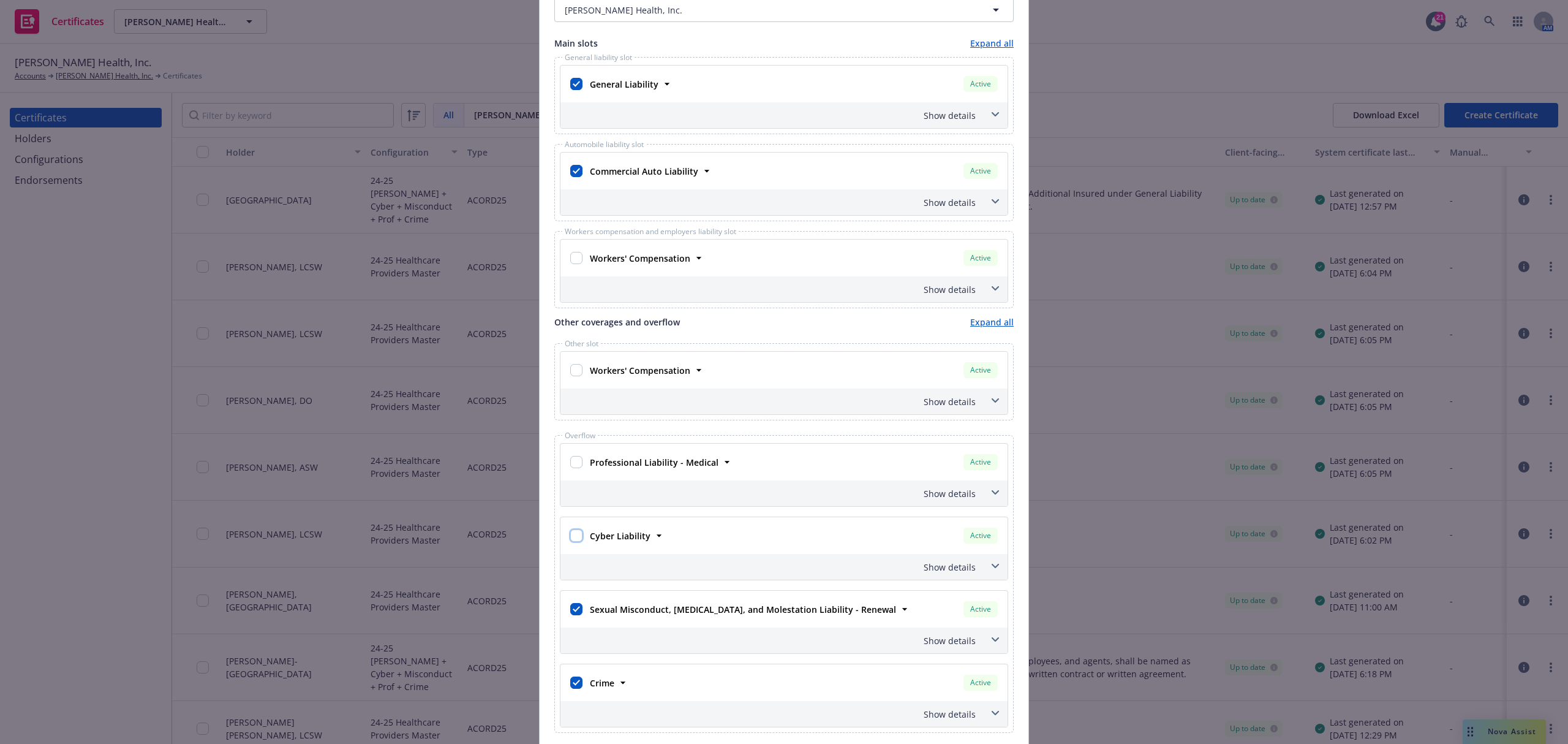
scroll to position [490, 0]
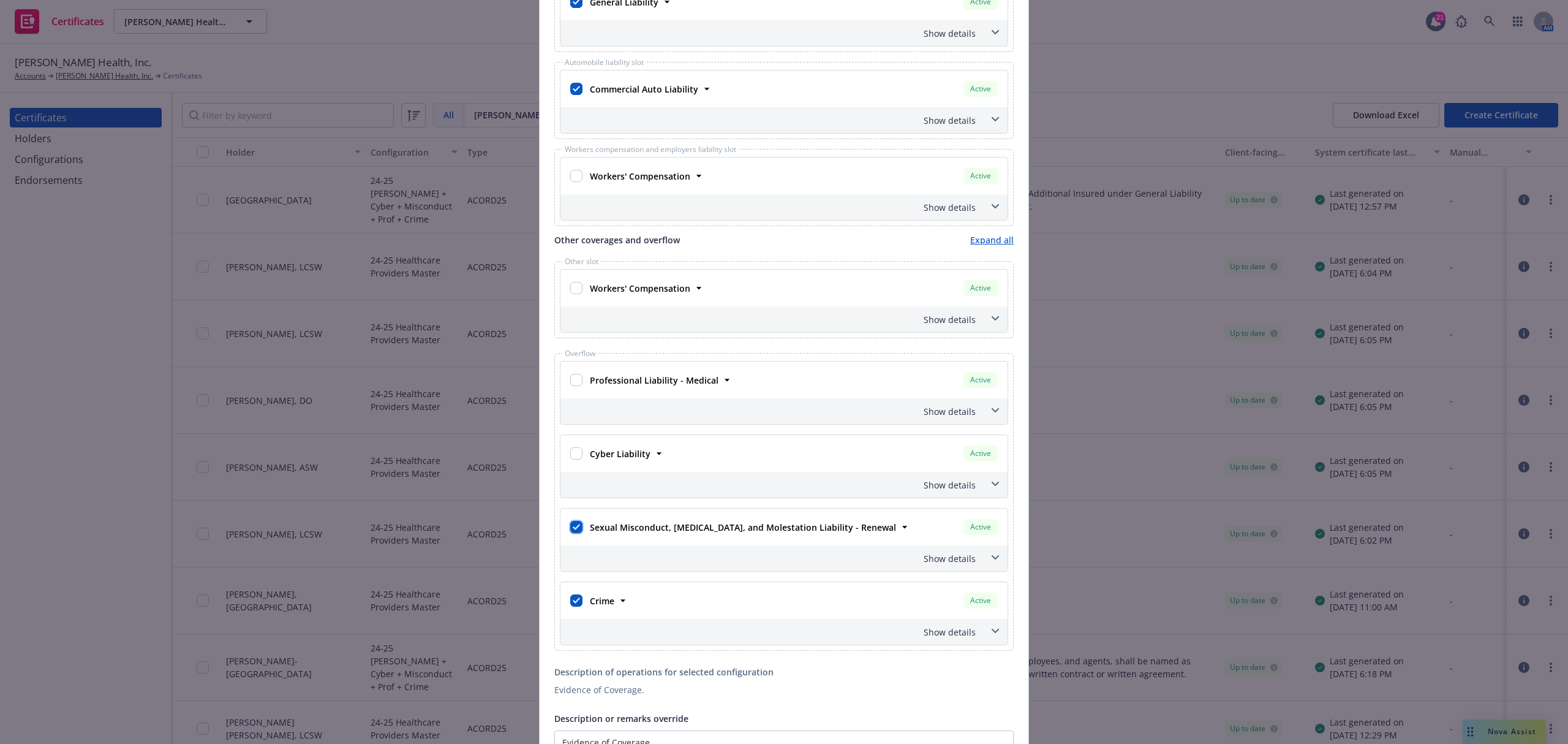
click at [574, 534] on input "checkbox" at bounding box center [576, 526] width 12 height 12
checkbox input "false"
click at [576, 606] on input "checkbox" at bounding box center [576, 600] width 12 height 12
checkbox input "false"
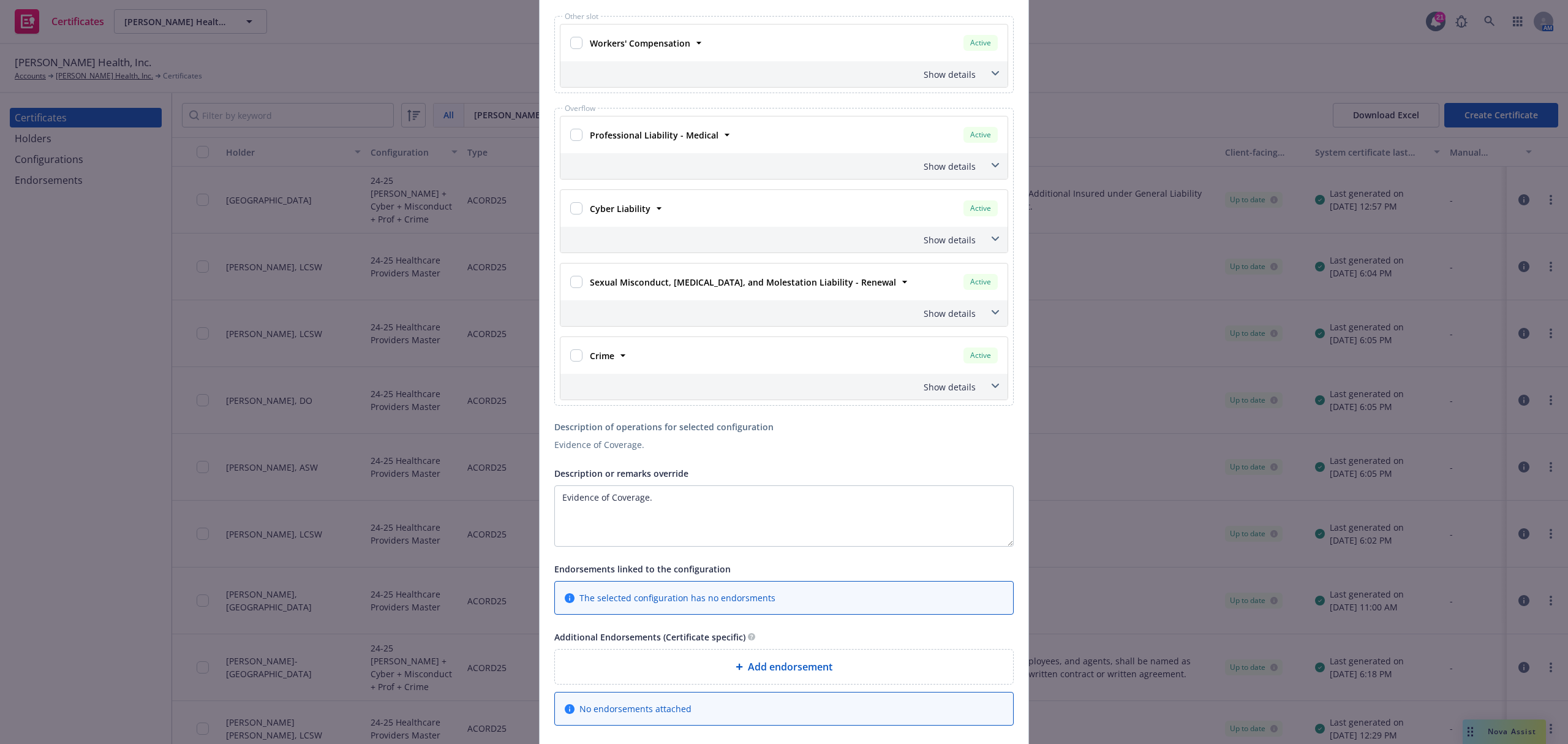
scroll to position [869, 0]
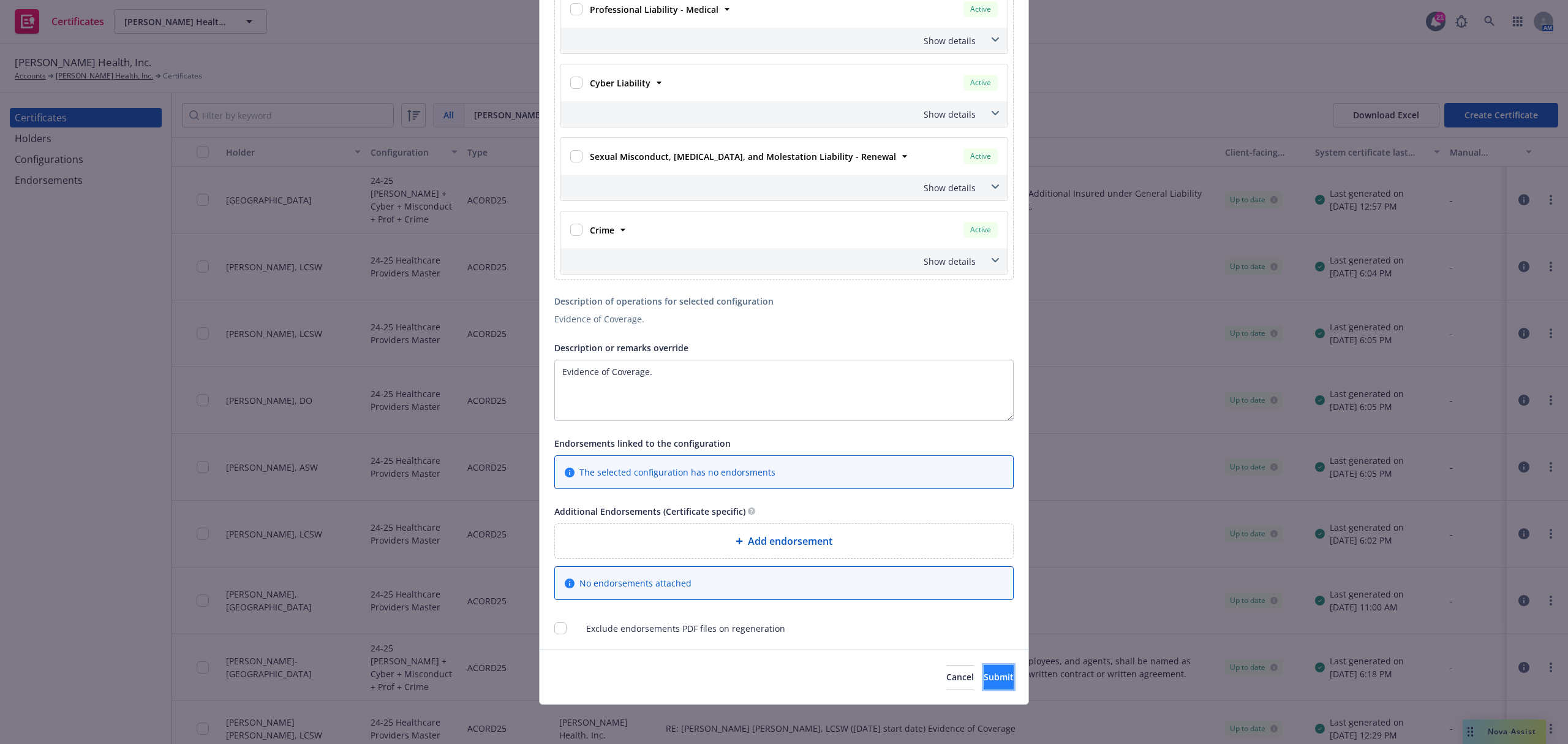
click at [984, 681] on button "Submit" at bounding box center [998, 677] width 30 height 25
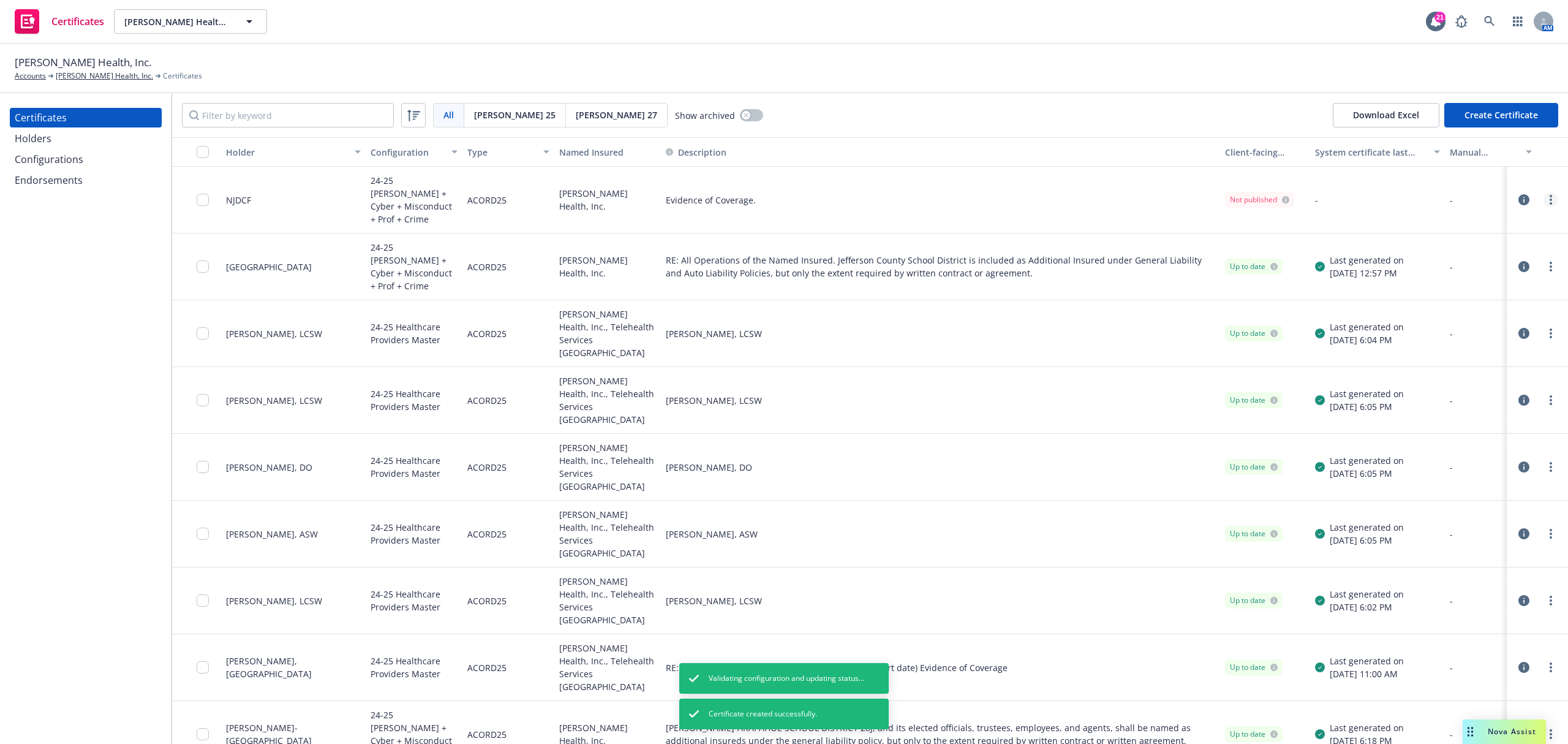
click at [1543, 195] on link "more" at bounding box center [1551, 199] width 15 height 15
click at [1492, 413] on link "Preview a new version" at bounding box center [1447, 415] width 196 height 25
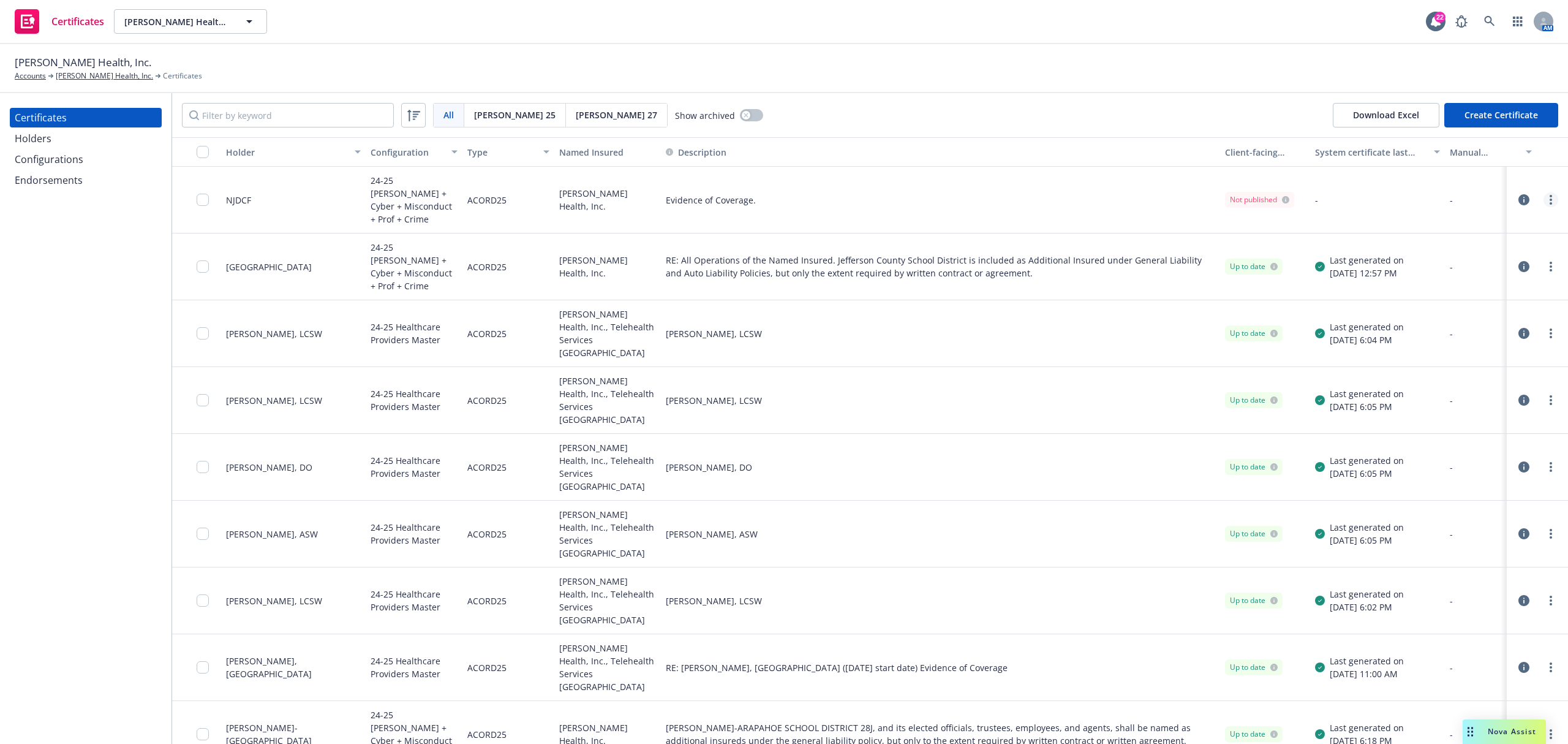
click at [1543, 192] on link "more" at bounding box center [1551, 199] width 15 height 15
click at [1512, 260] on link "Regenerate" at bounding box center [1447, 268] width 196 height 25
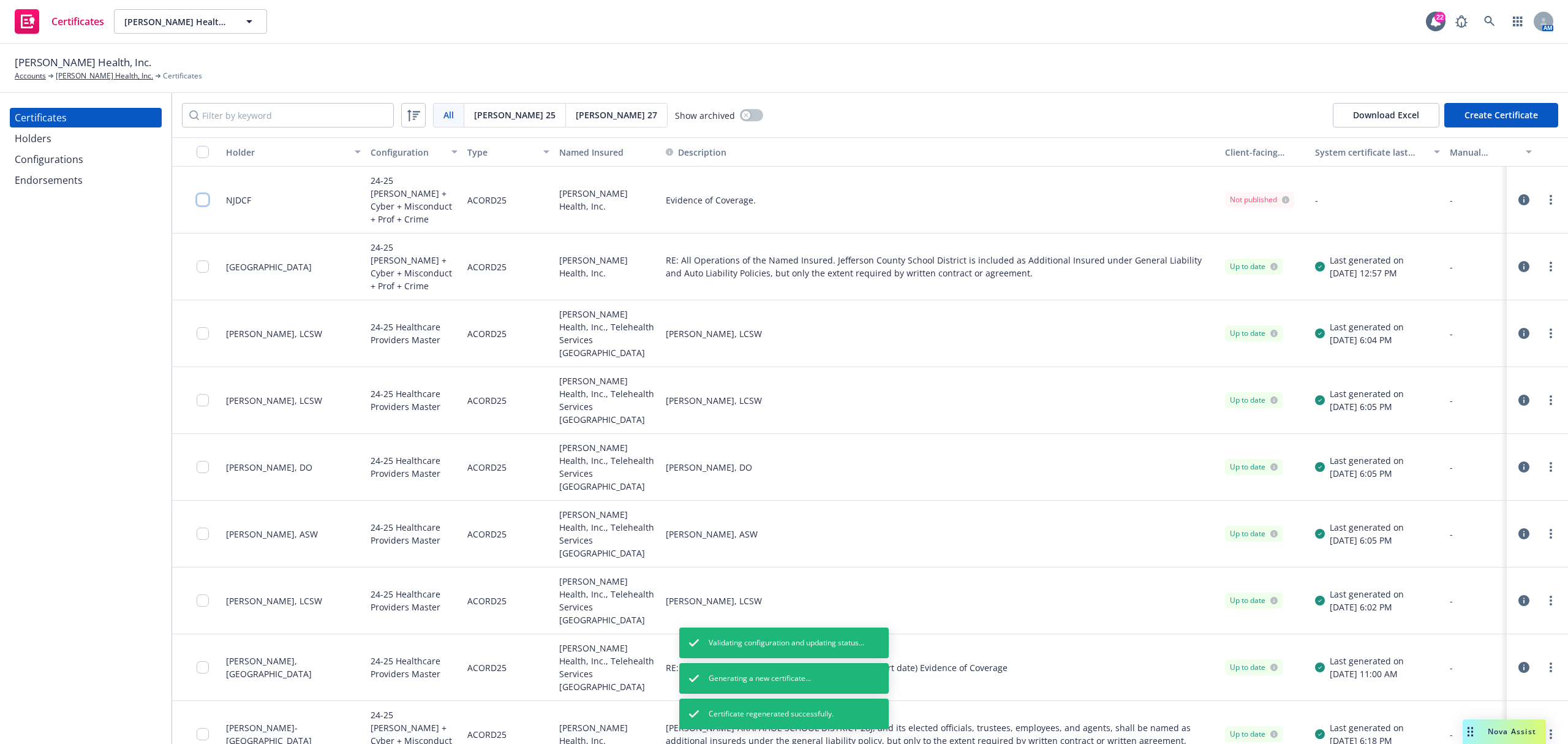
click at [198, 194] on input "checkbox" at bounding box center [202, 199] width 12 height 12
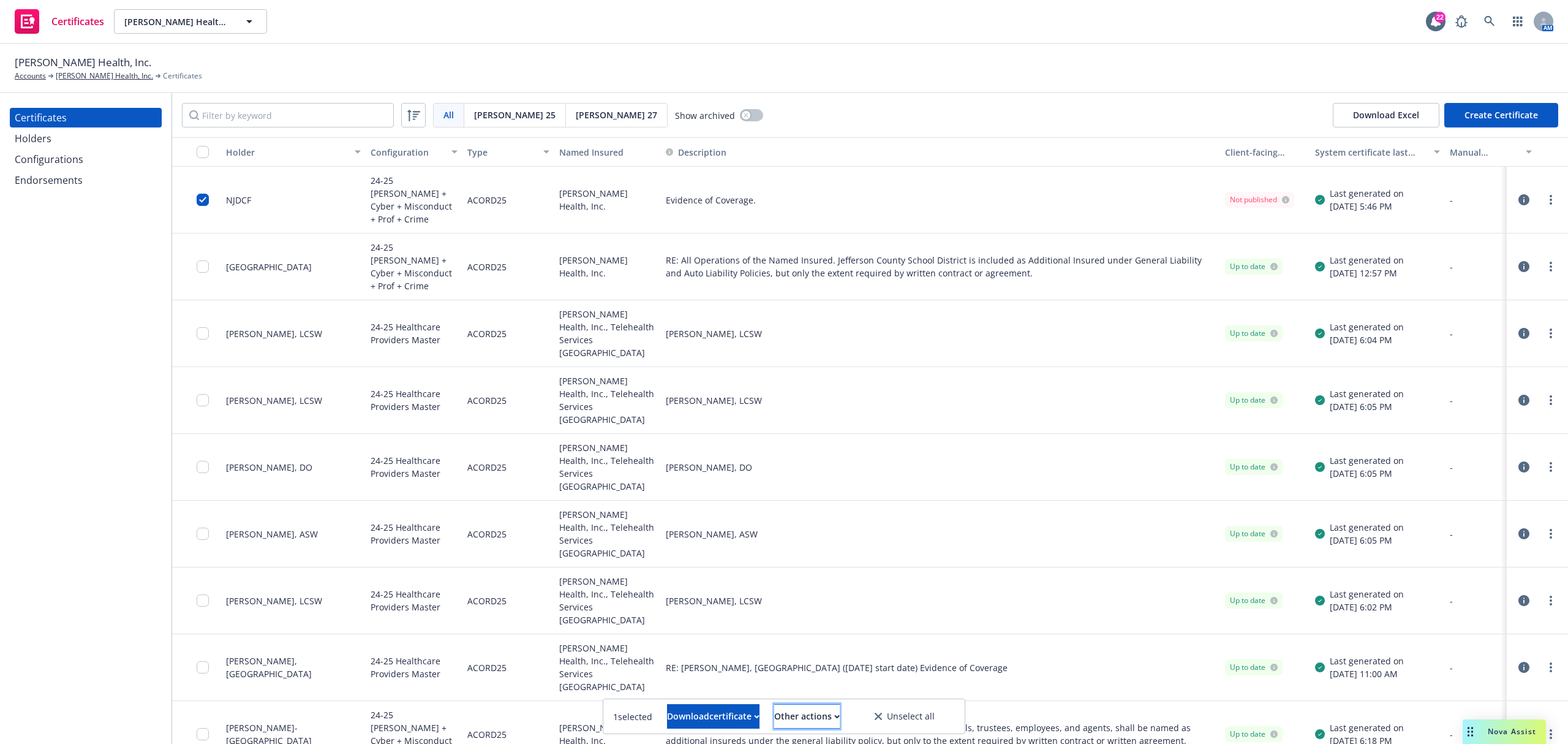
click at [817, 721] on div "Other actions" at bounding box center [807, 717] width 66 height 24
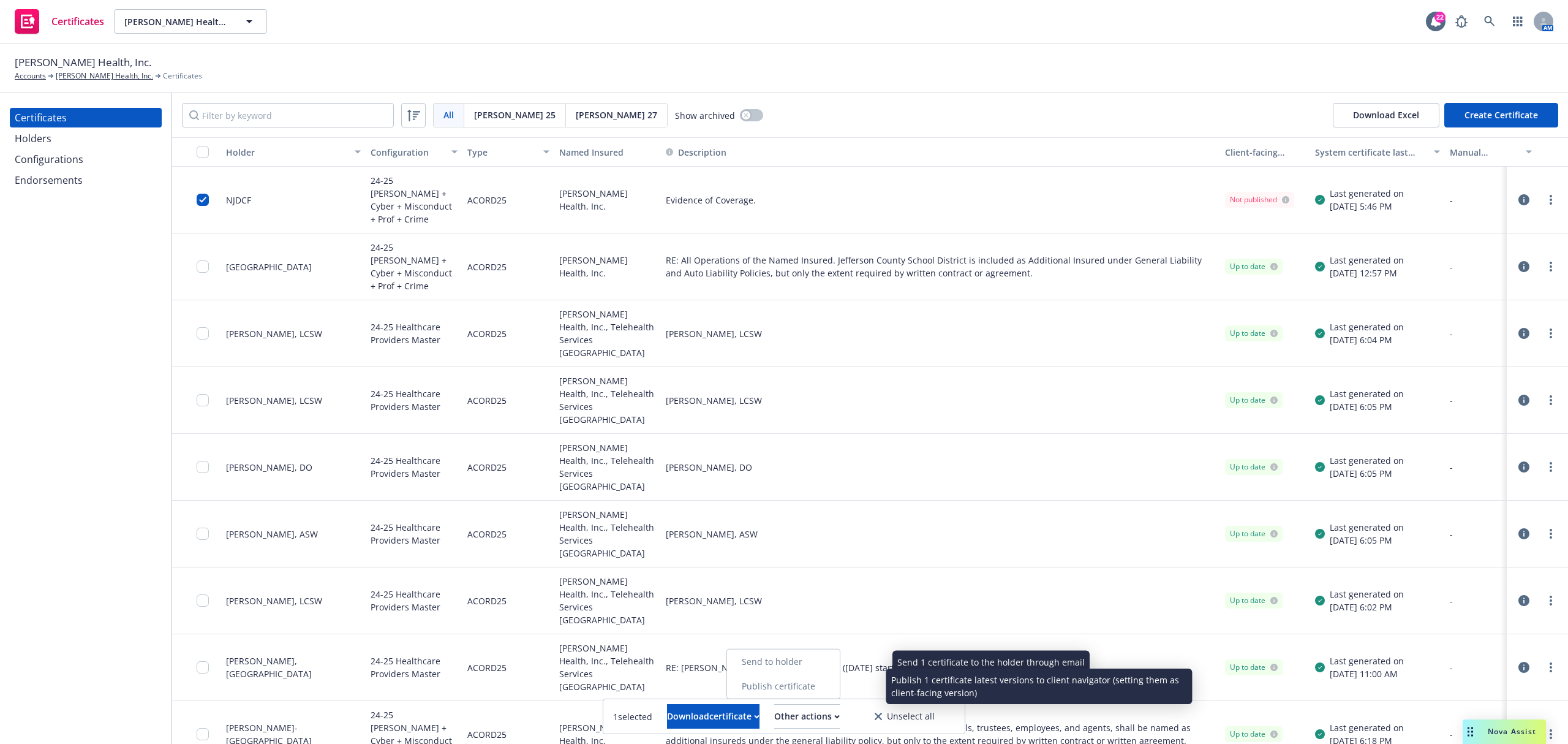
click at [822, 683] on link "Publish certificate" at bounding box center [784, 686] width 113 height 25
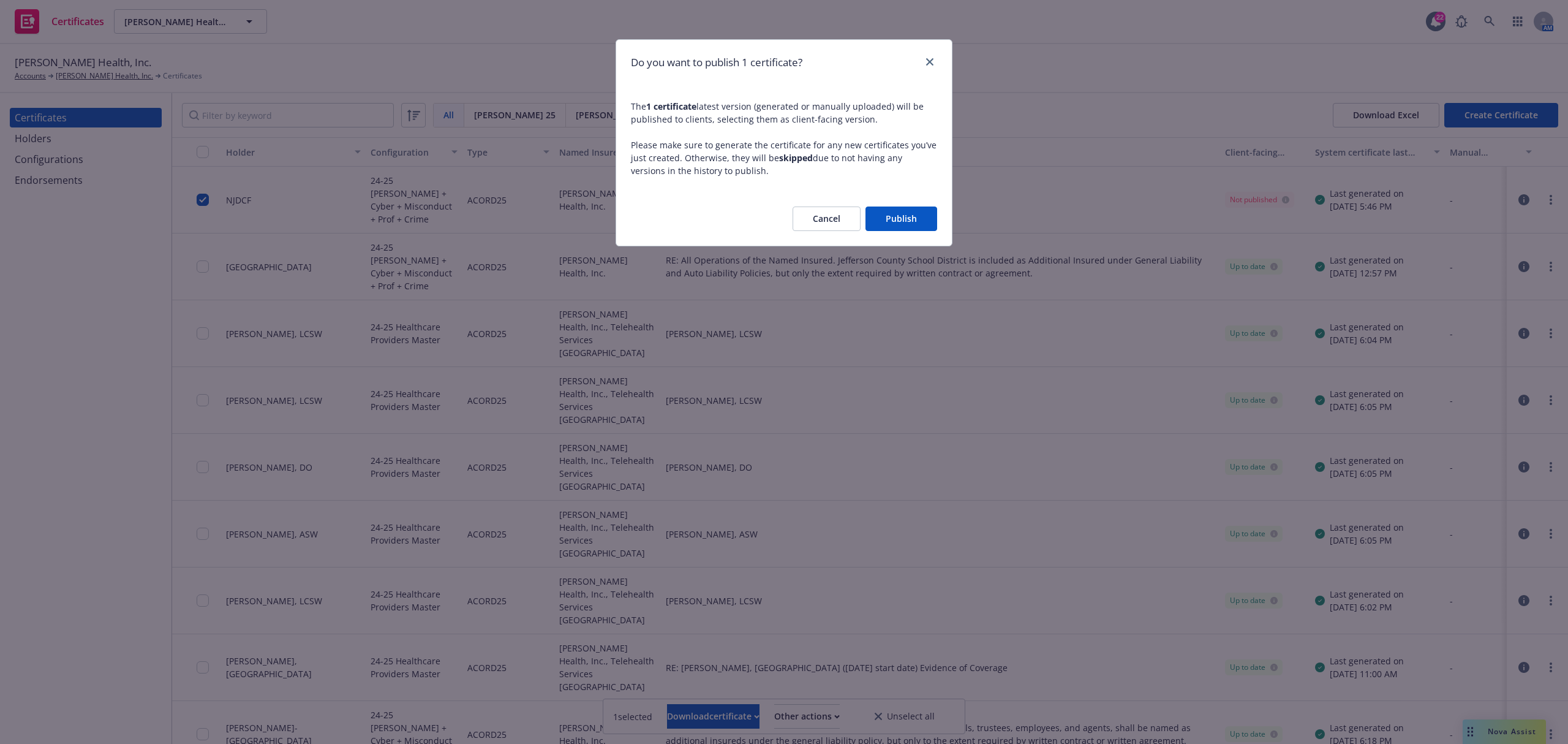
click at [919, 223] on button "Publish" at bounding box center [901, 219] width 72 height 25
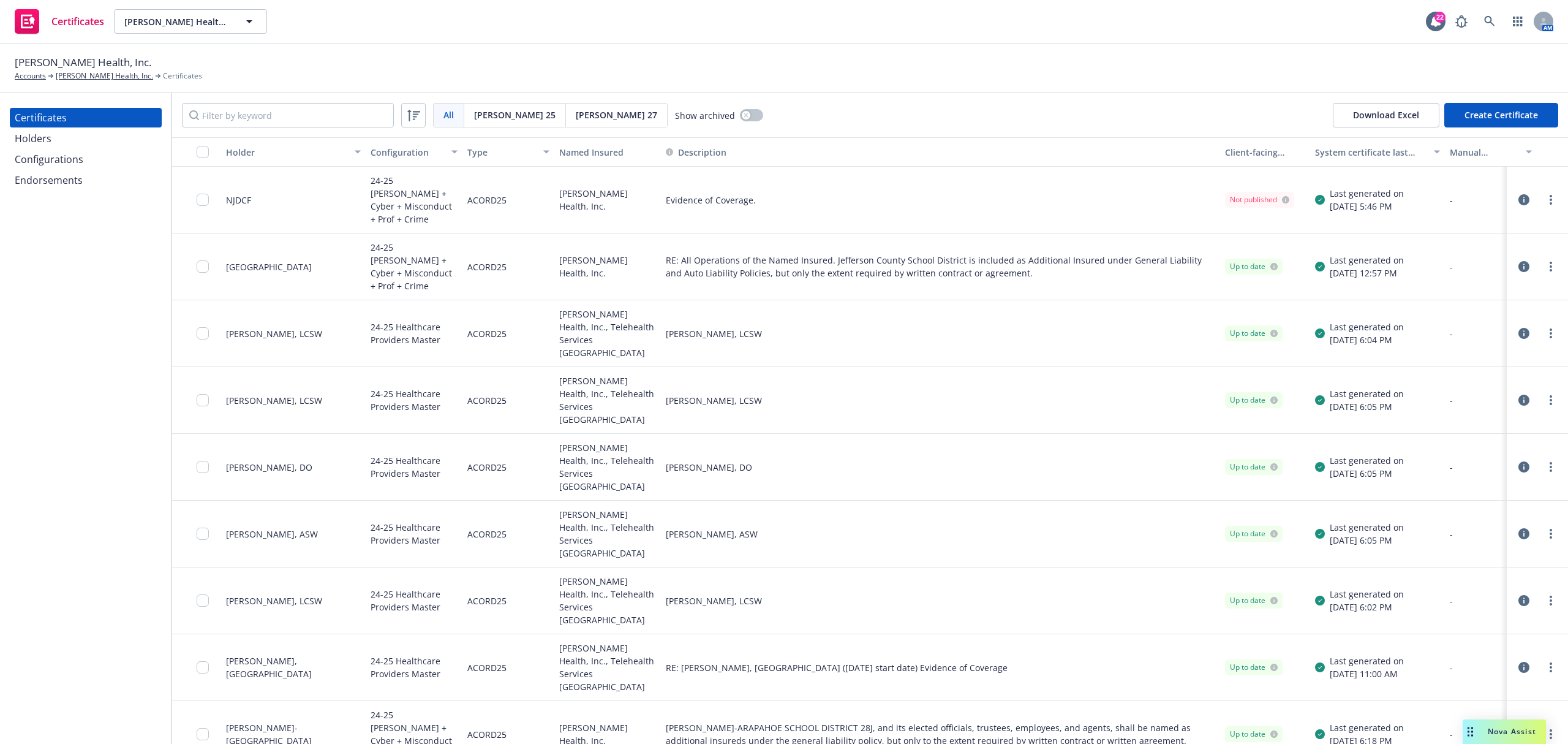
click at [1519, 194] on icon "button" at bounding box center [1524, 199] width 11 height 11
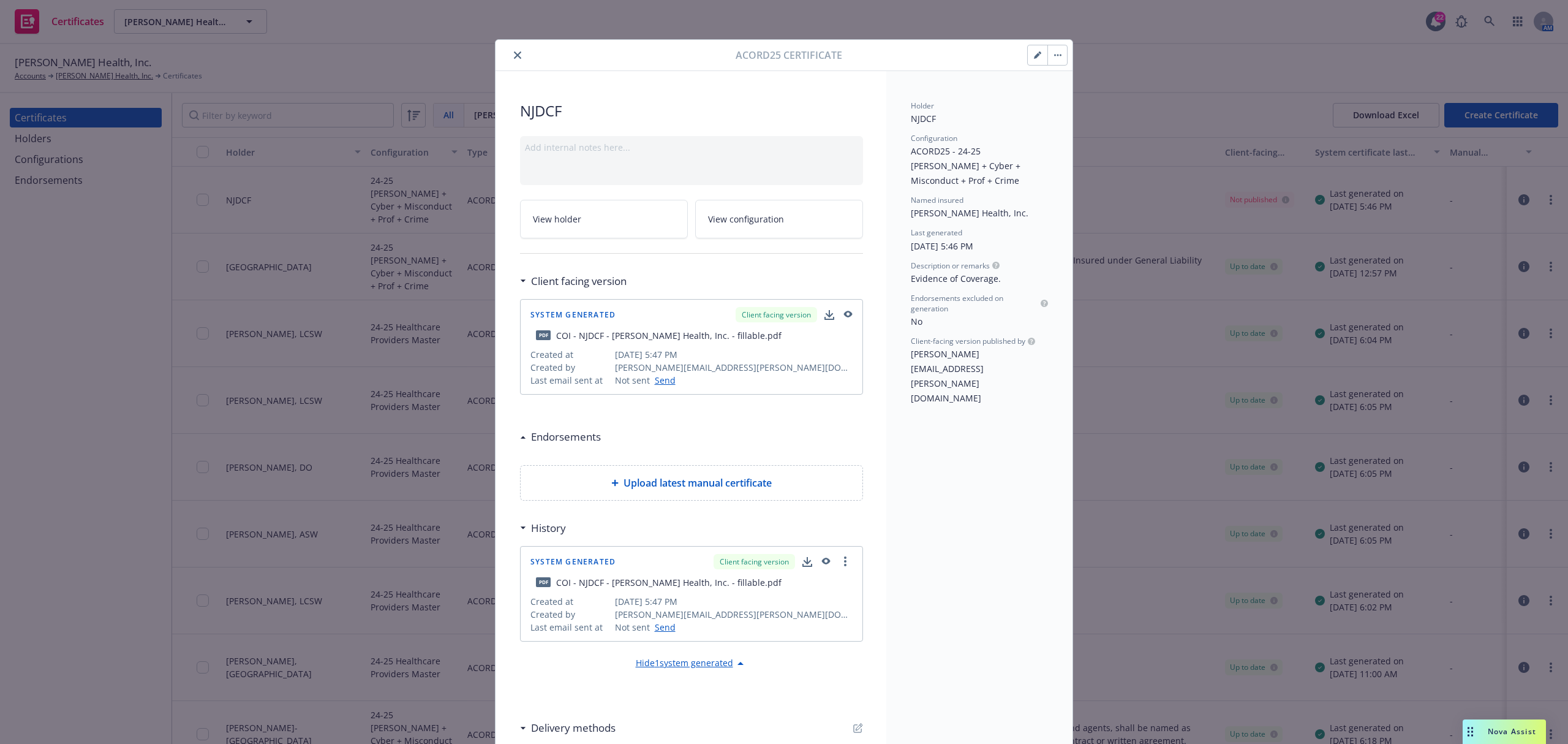
click at [511, 55] on button "close" at bounding box center [518, 56] width 15 height 15
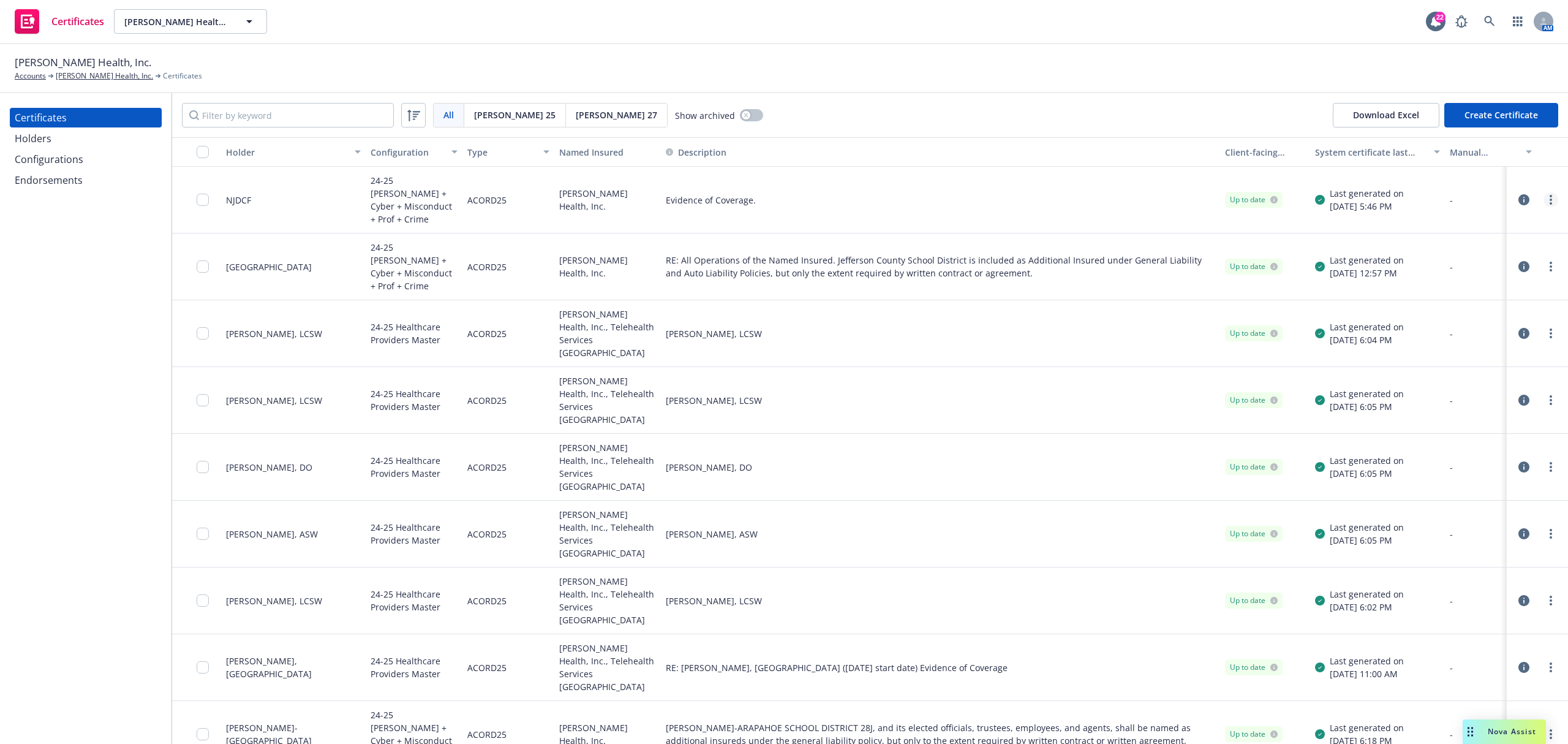
click at [1543, 195] on link "more" at bounding box center [1551, 199] width 15 height 15
click at [1491, 372] on link "Download uneditable generated certificate" at bounding box center [1447, 366] width 196 height 25
